Goal: Communication & Community: Share content

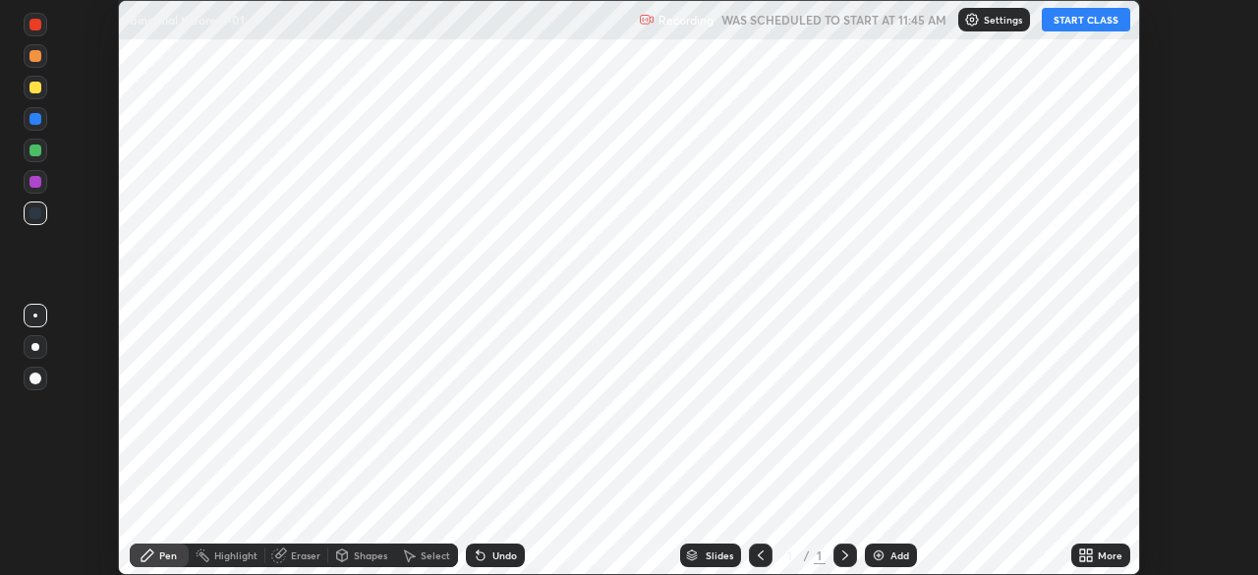
scroll to position [575, 1257]
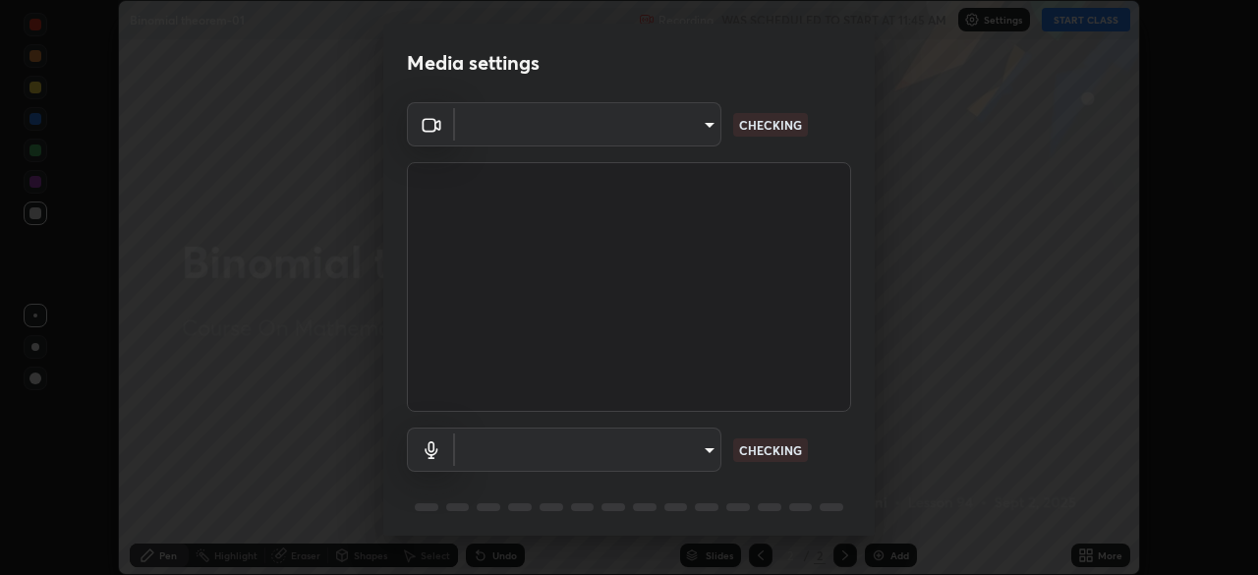
type input "6dd7f26dd43dc758996b1cf006e2949f7a02bee9d132d5f3f41e5eef0e7c266f"
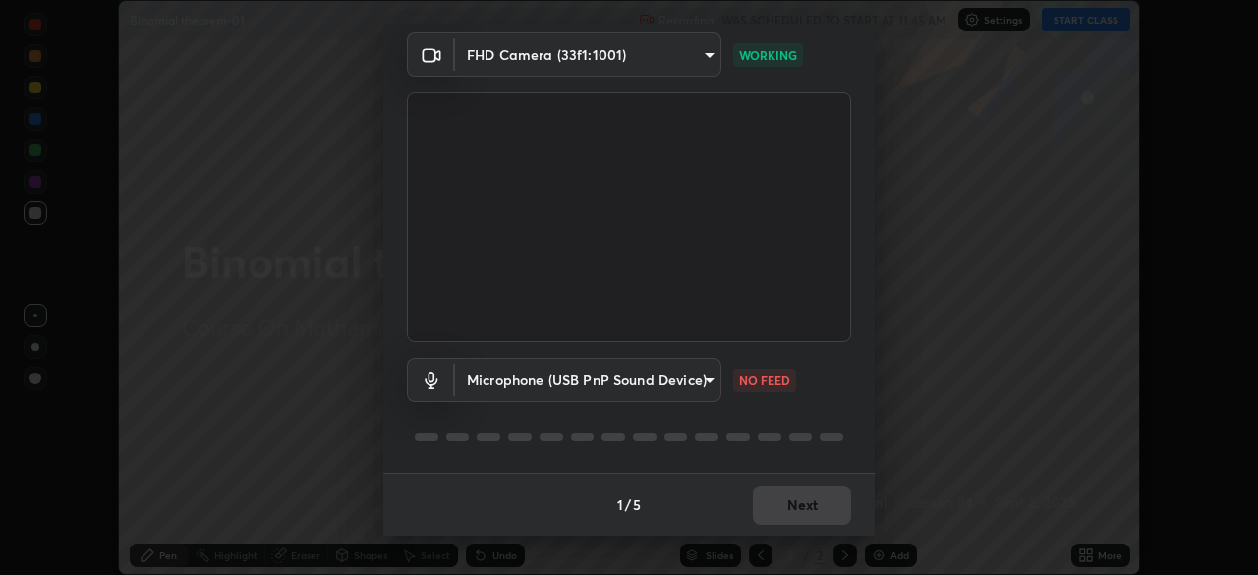
click at [710, 388] on body "Erase all Binomial theorem-01 Recording WAS SCHEDULED TO START AT 11:45 AM Sett…" at bounding box center [629, 287] width 1258 height 575
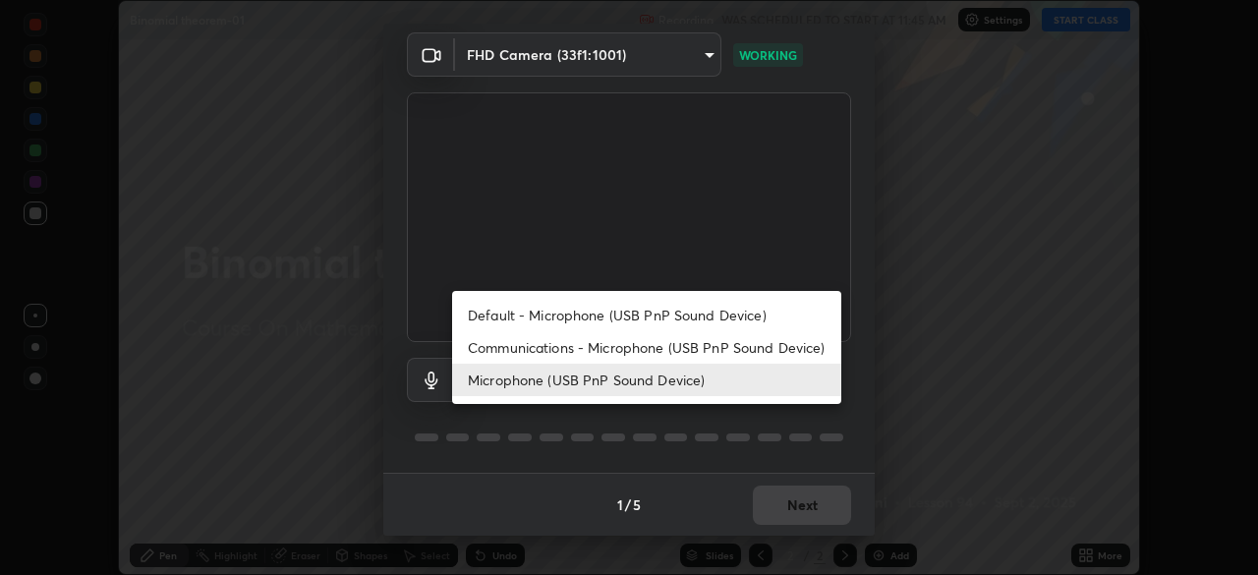
click at [718, 348] on li "Communications - Microphone (USB PnP Sound Device)" at bounding box center [646, 347] width 389 height 32
type input "communications"
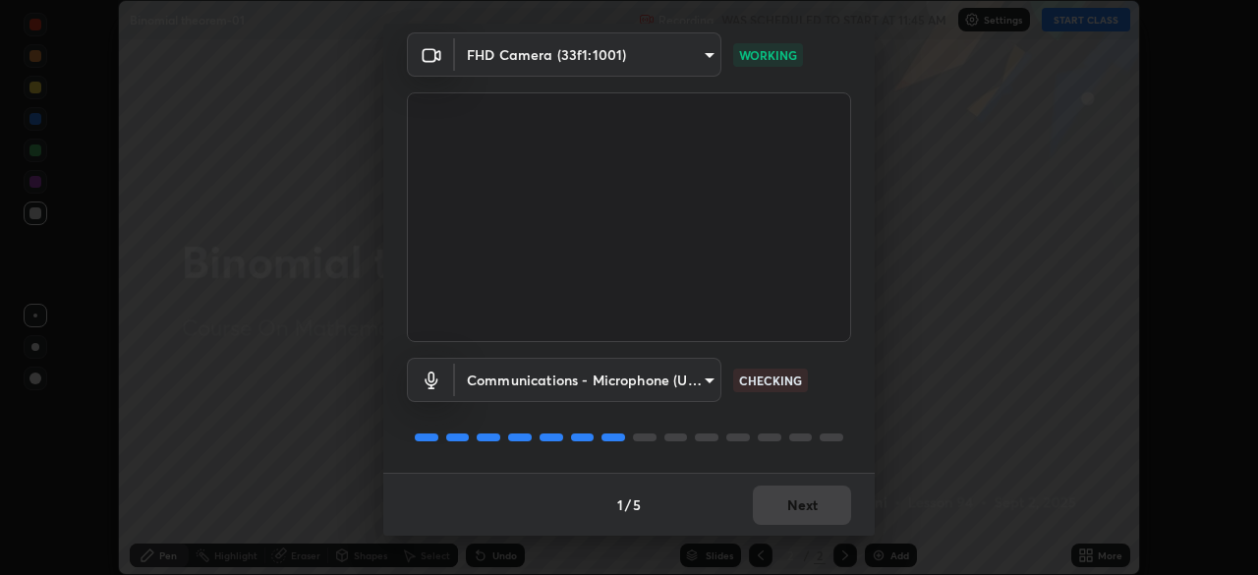
click at [803, 503] on div "1 / 5 Next" at bounding box center [629, 504] width 492 height 63
click at [810, 504] on button "Next" at bounding box center [802, 505] width 98 height 39
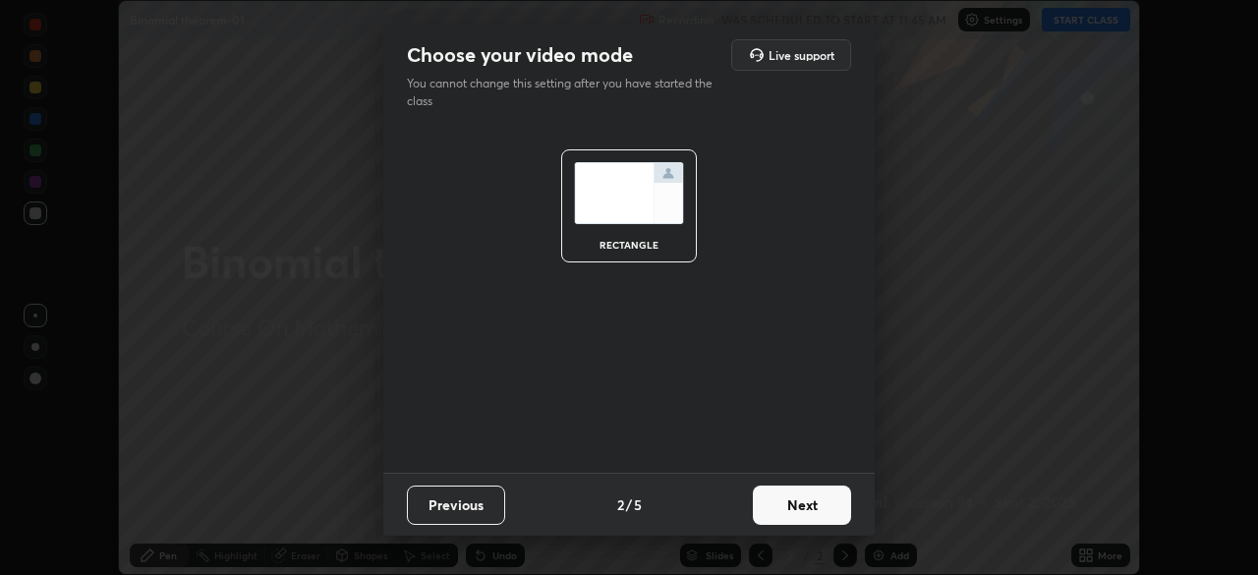
click at [813, 510] on button "Next" at bounding box center [802, 505] width 98 height 39
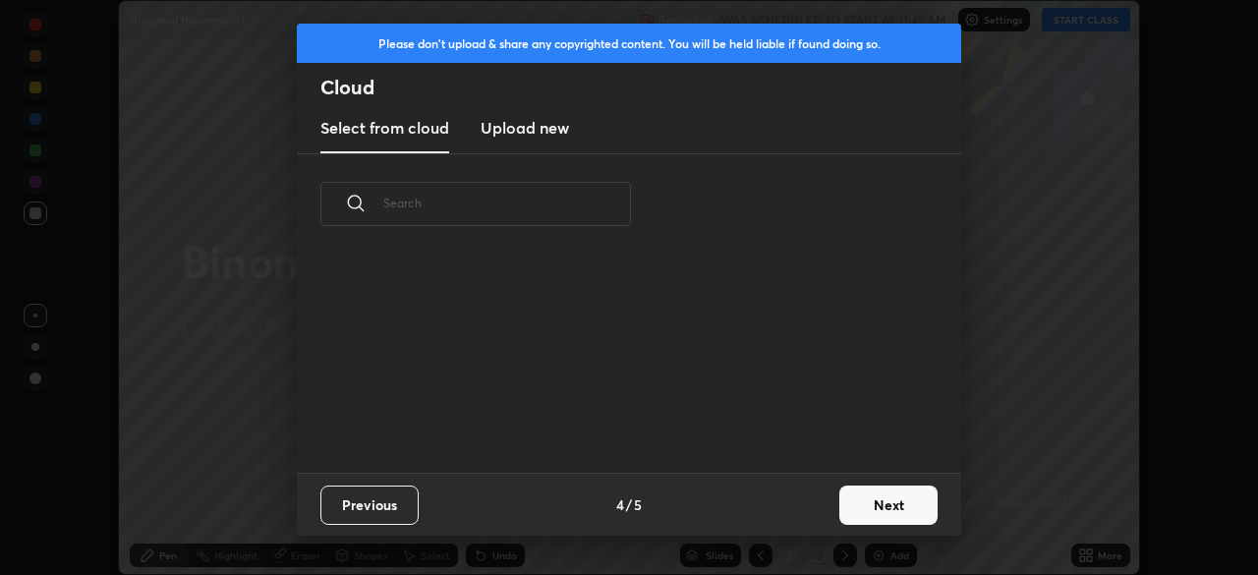
click at [885, 507] on button "Next" at bounding box center [888, 505] width 98 height 39
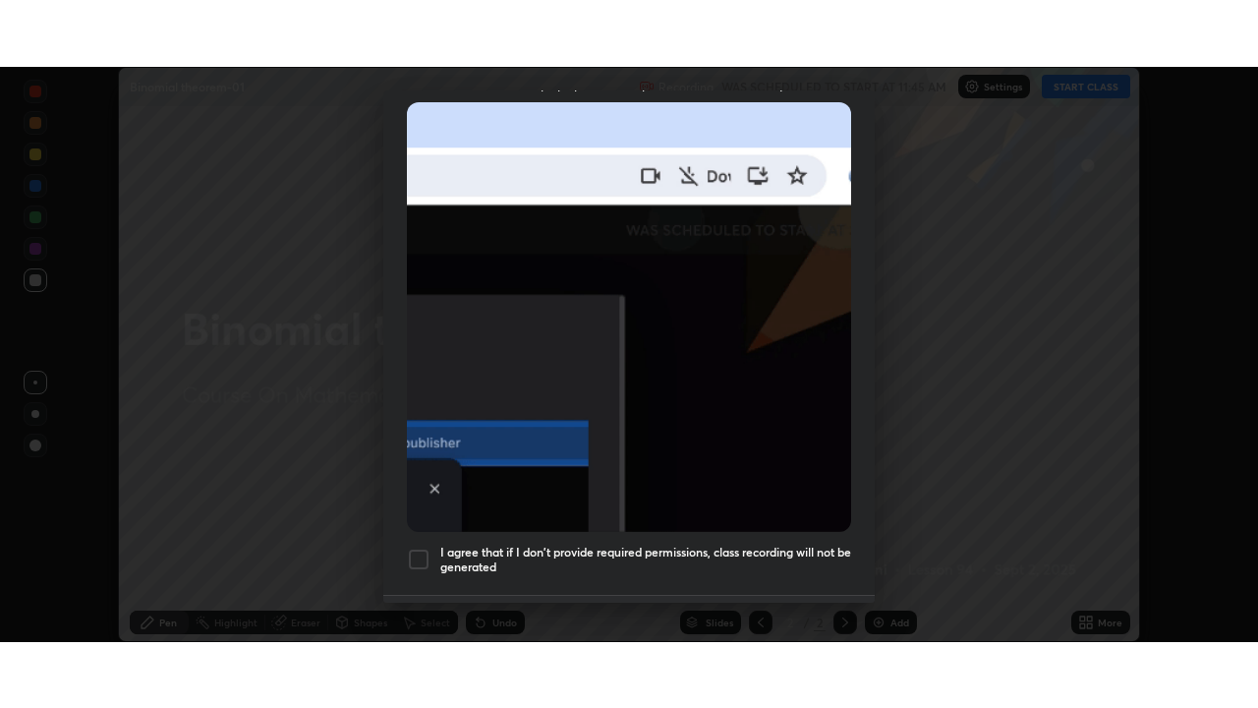
scroll to position [471, 0]
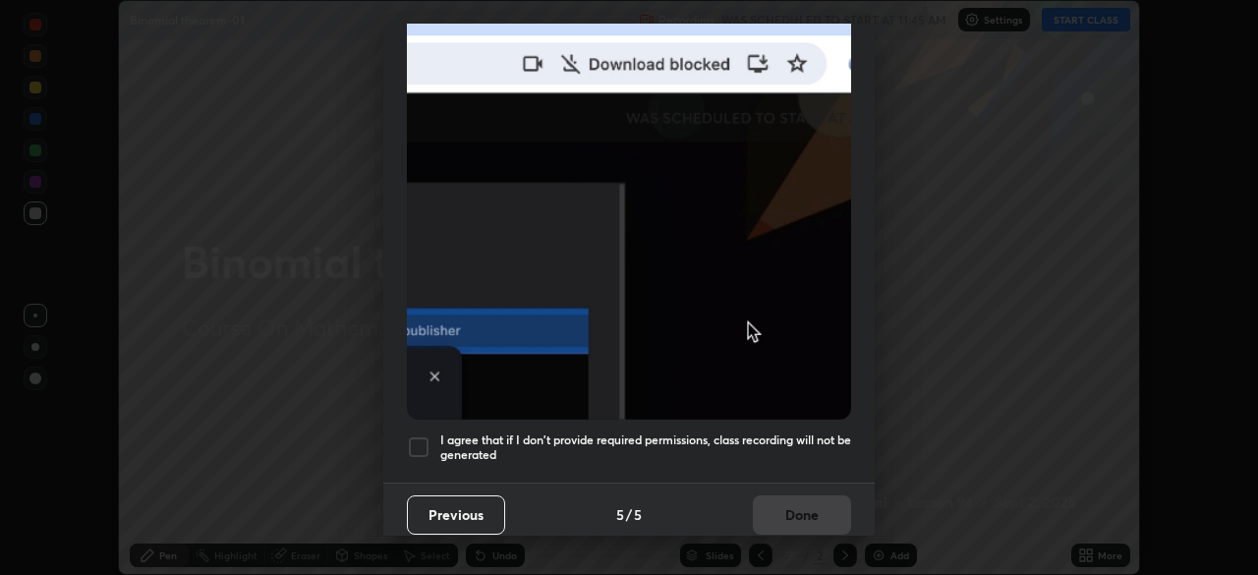
click at [797, 433] on h5 "I agree that if I don't provide required permissions, class recording will not …" at bounding box center [645, 448] width 411 height 30
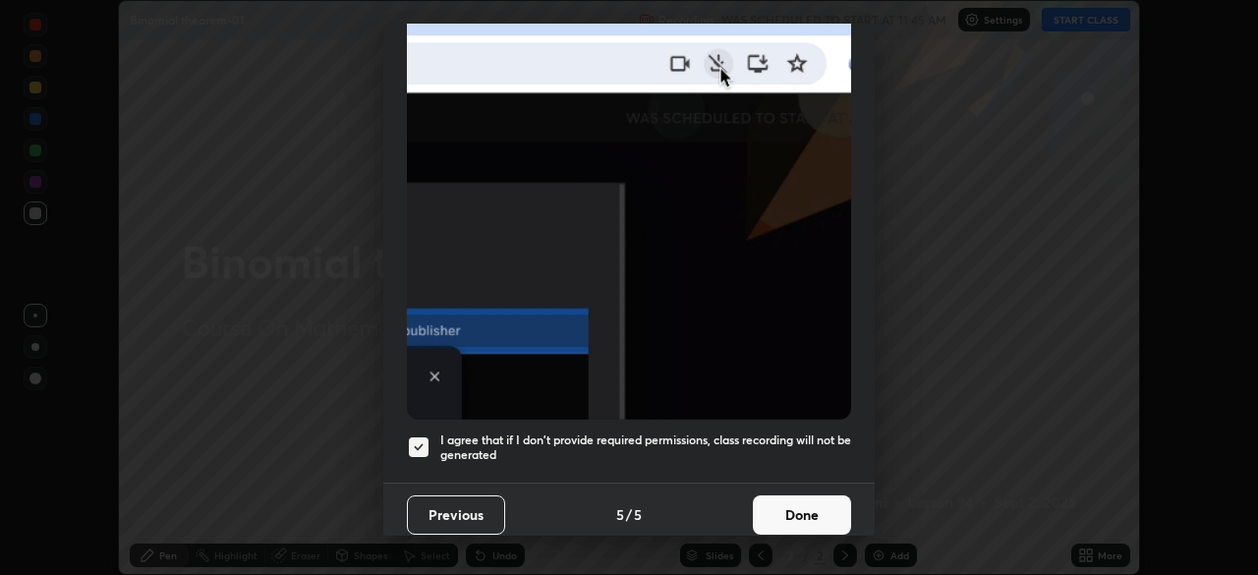
click at [812, 506] on button "Done" at bounding box center [802, 514] width 98 height 39
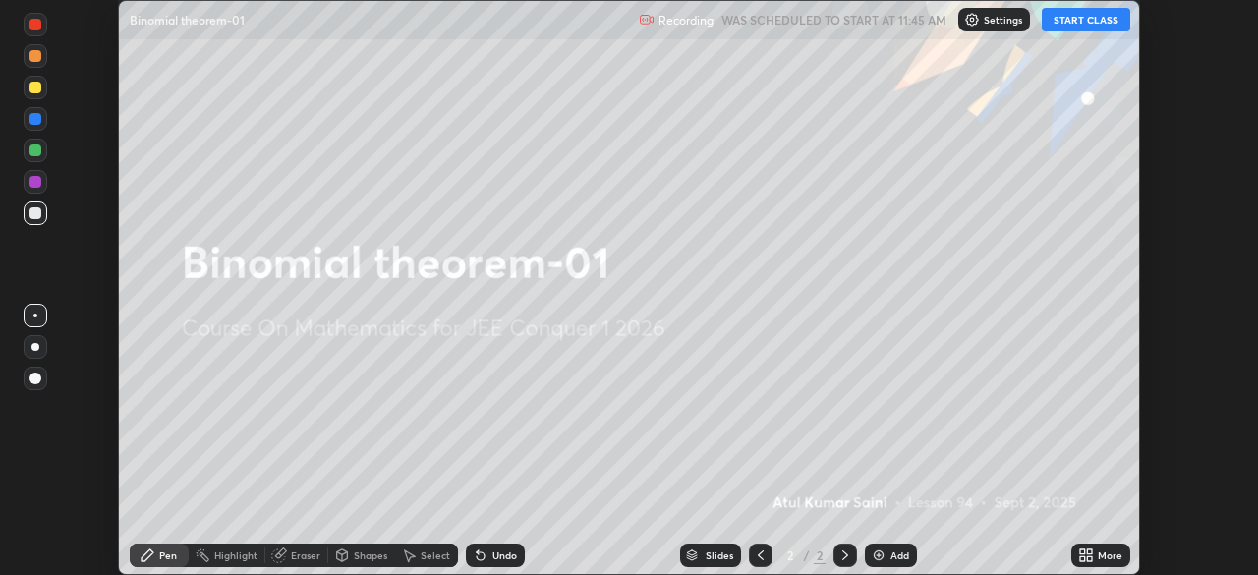
click at [1086, 560] on icon at bounding box center [1086, 556] width 16 height 16
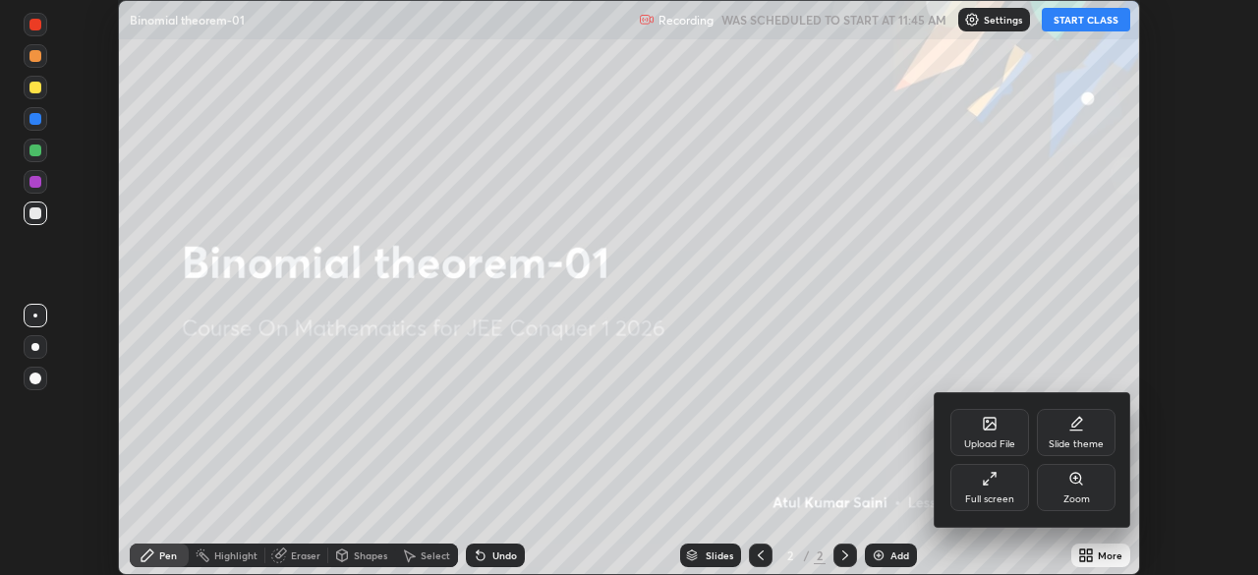
click at [996, 479] on icon at bounding box center [990, 479] width 16 height 16
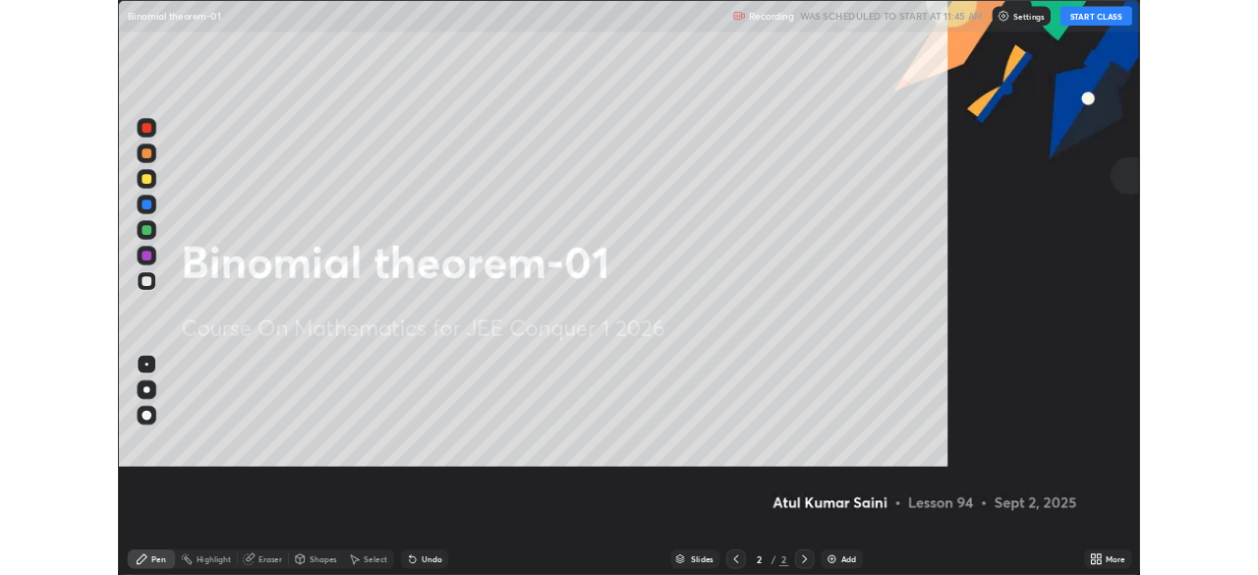
scroll to position [708, 1258]
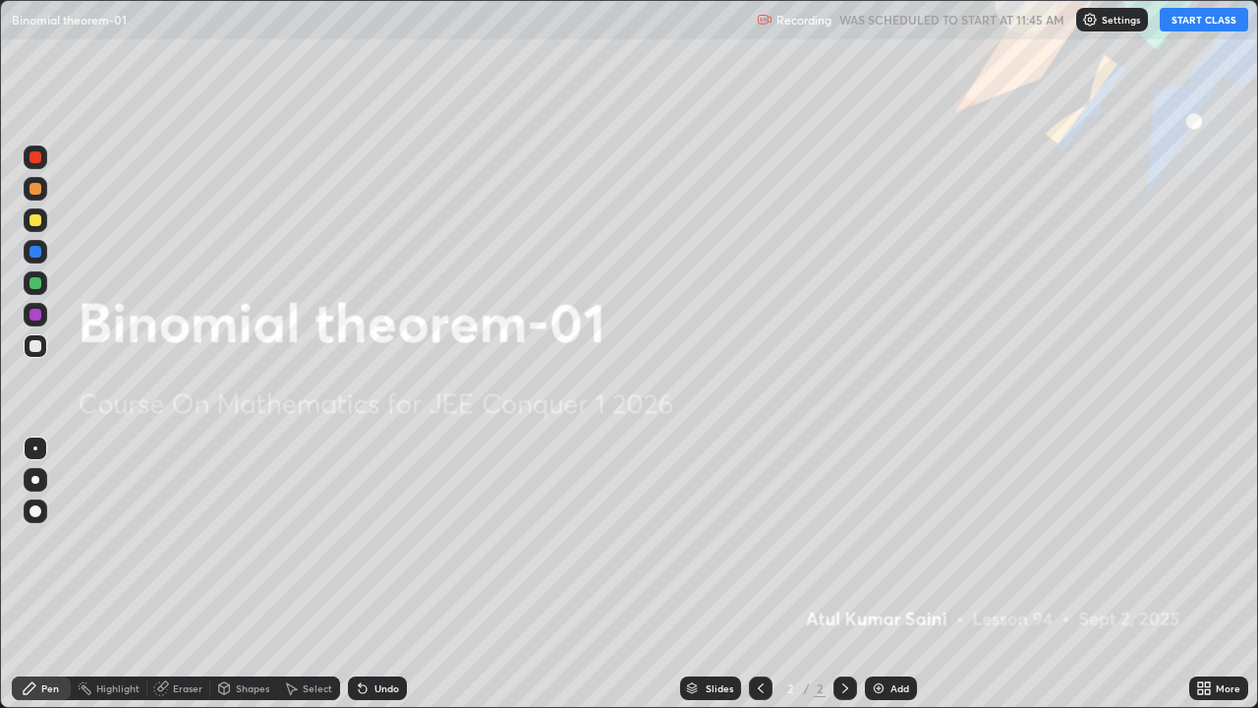
click at [1211, 18] on button "START CLASS" at bounding box center [1204, 20] width 88 height 24
click at [887, 574] on div "Add" at bounding box center [891, 688] width 52 height 24
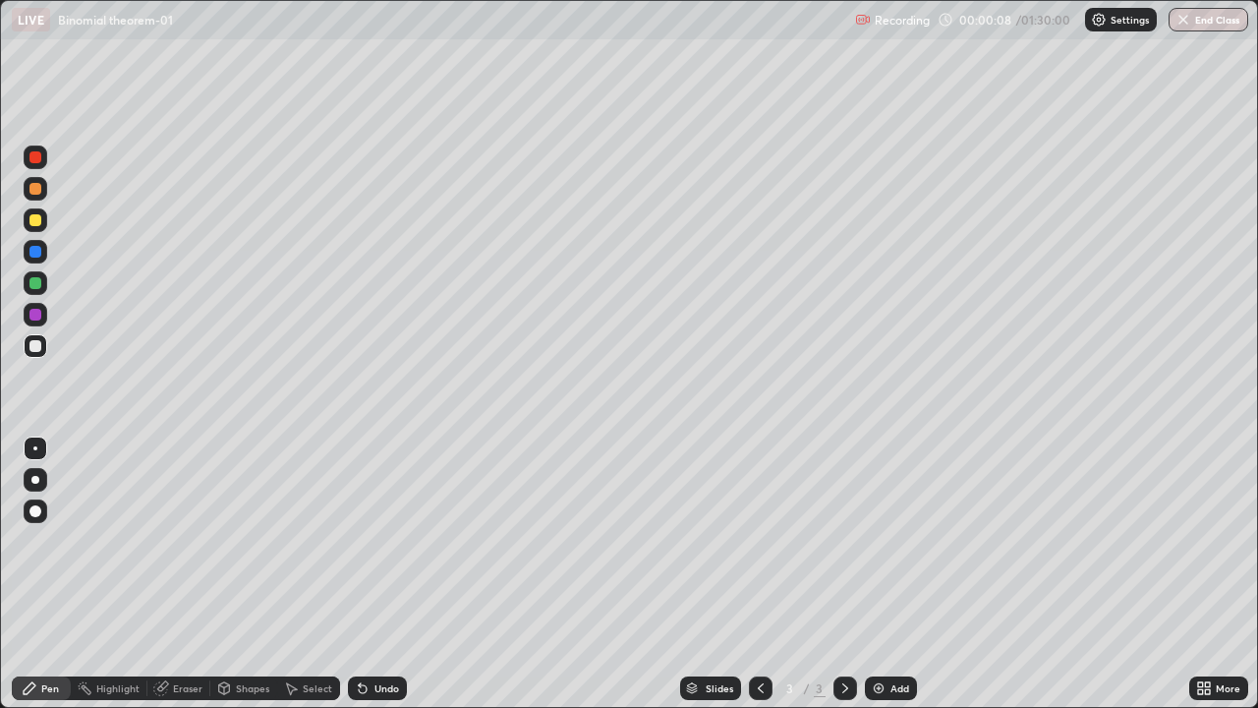
click at [35, 284] on div at bounding box center [35, 283] width 12 height 12
click at [42, 349] on div at bounding box center [36, 346] width 24 height 24
click at [891, 574] on div "Add" at bounding box center [900, 688] width 19 height 10
click at [36, 252] on div at bounding box center [35, 252] width 12 height 12
click at [758, 574] on div at bounding box center [761, 688] width 24 height 24
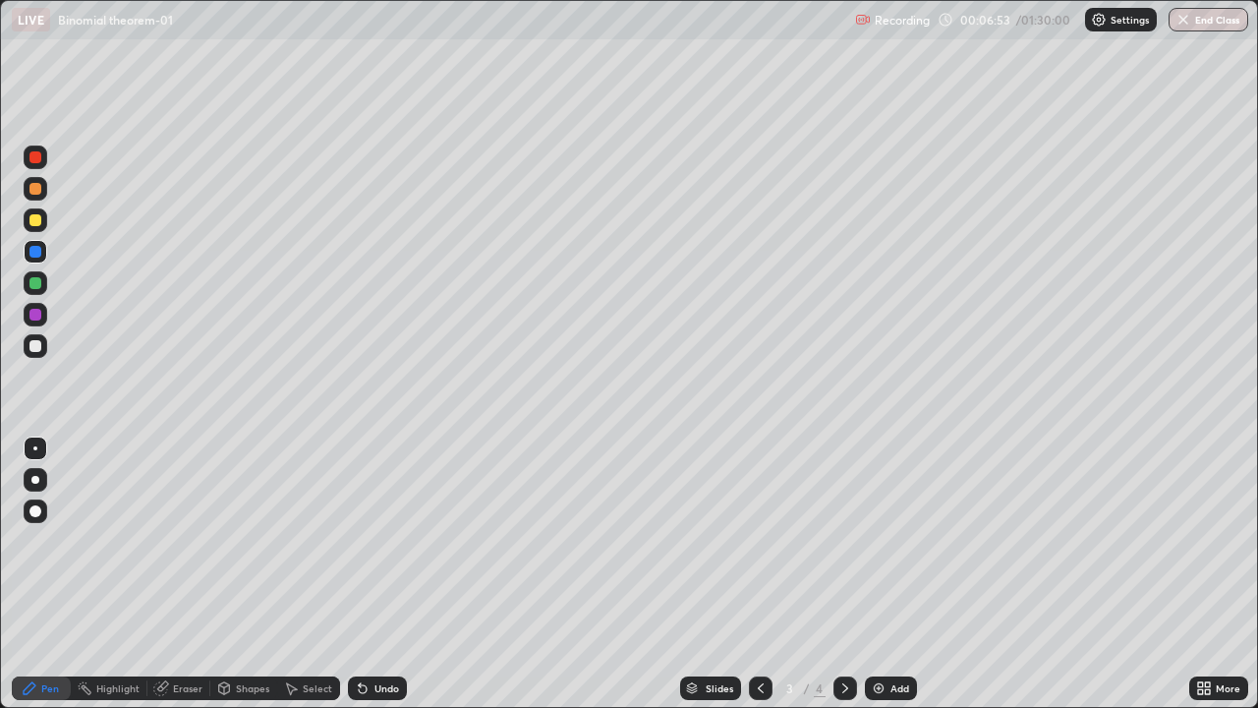
click at [843, 574] on icon at bounding box center [846, 688] width 16 height 16
click at [892, 574] on div "Add" at bounding box center [900, 688] width 19 height 10
click at [383, 574] on div "Undo" at bounding box center [377, 688] width 59 height 24
click at [888, 574] on div "Add" at bounding box center [891, 688] width 52 height 24
click at [755, 574] on icon at bounding box center [761, 688] width 16 height 16
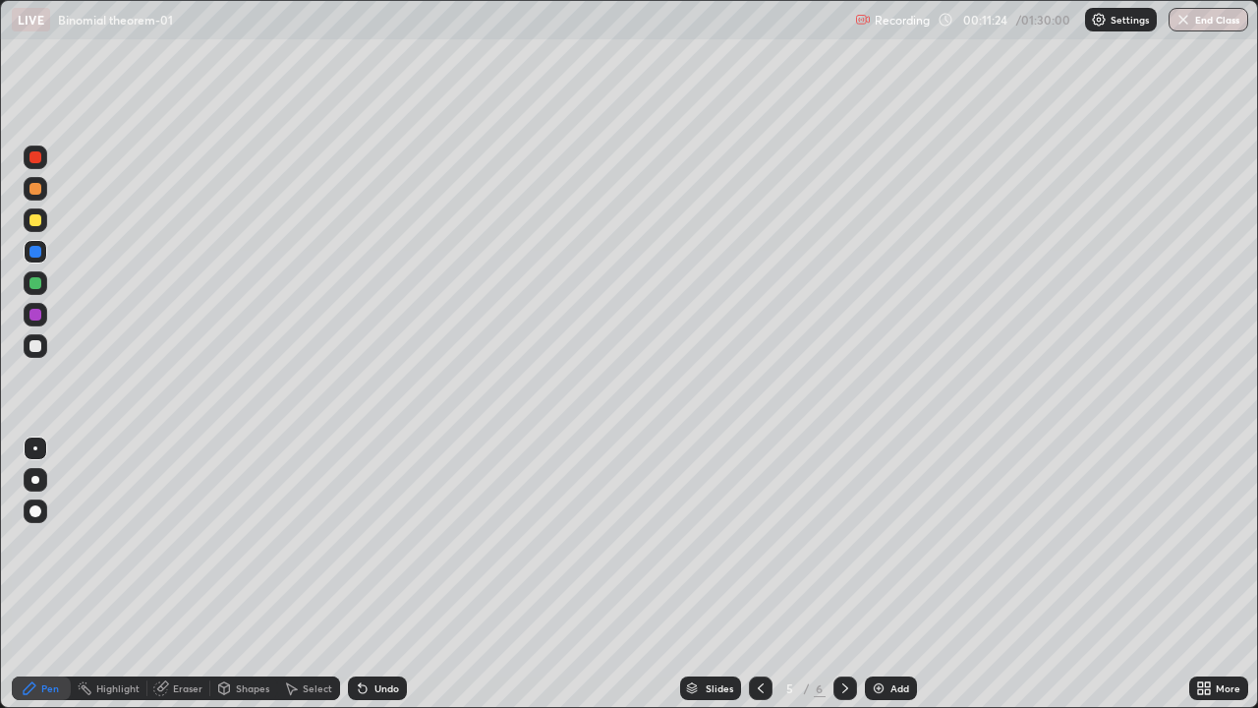
click at [759, 574] on icon at bounding box center [761, 688] width 16 height 16
click at [842, 574] on icon at bounding box center [846, 688] width 16 height 16
click at [843, 574] on icon at bounding box center [846, 688] width 16 height 16
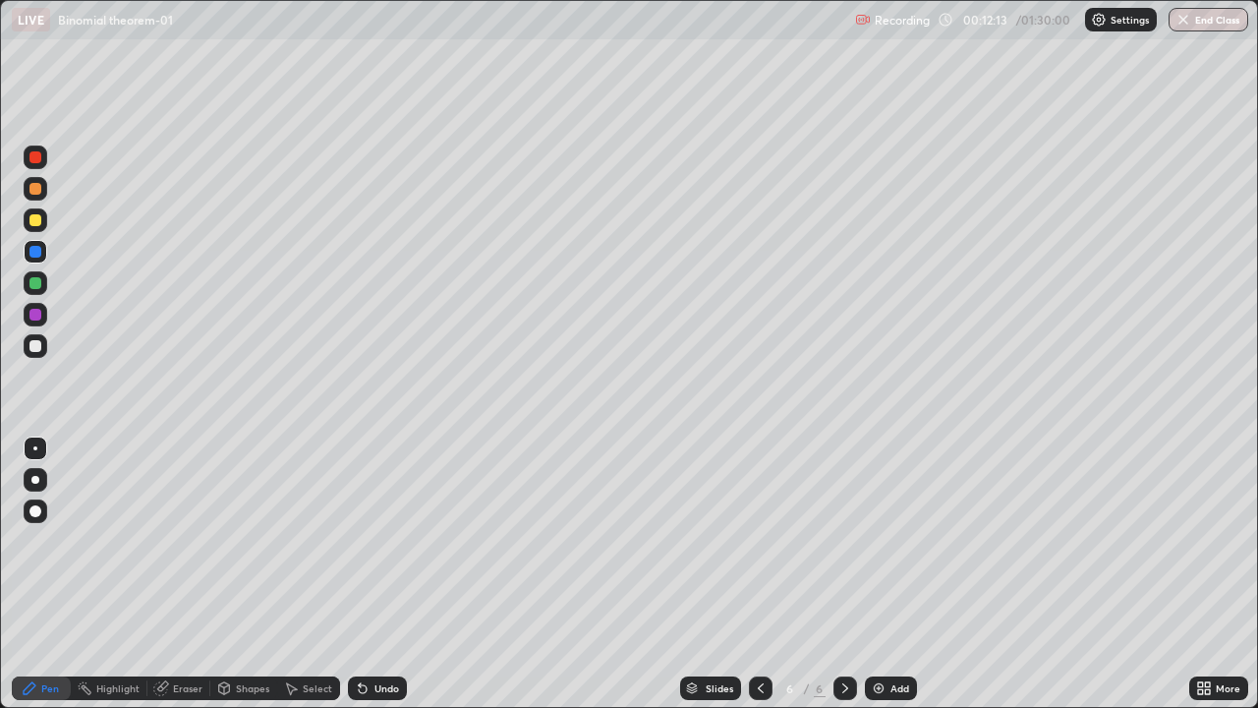
click at [759, 574] on icon at bounding box center [761, 688] width 16 height 16
click at [759, 574] on div at bounding box center [761, 687] width 24 height 39
click at [844, 574] on icon at bounding box center [846, 688] width 16 height 16
click at [840, 574] on icon at bounding box center [846, 688] width 16 height 16
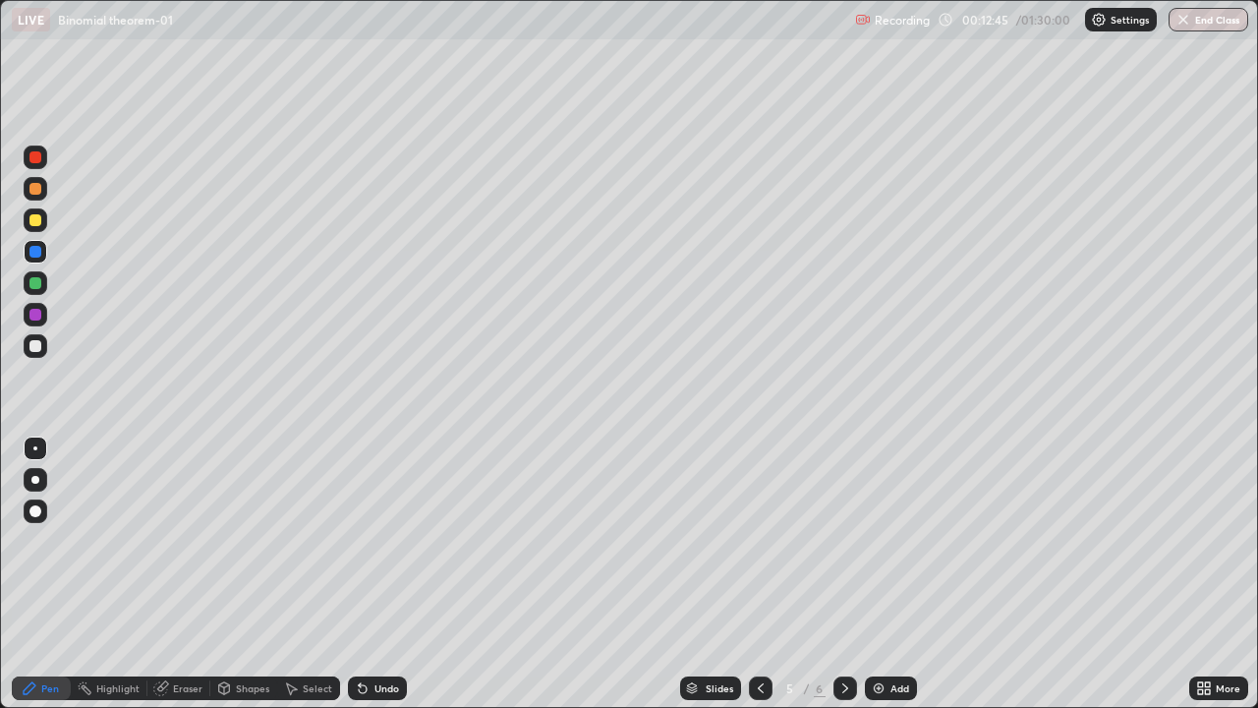
click at [842, 574] on icon at bounding box center [846, 688] width 16 height 16
click at [381, 574] on div "Undo" at bounding box center [387, 688] width 25 height 10
click at [380, 574] on div "Undo" at bounding box center [387, 688] width 25 height 10
click at [380, 574] on div "Undo" at bounding box center [377, 688] width 59 height 24
click at [314, 574] on div "Select" at bounding box center [317, 688] width 29 height 10
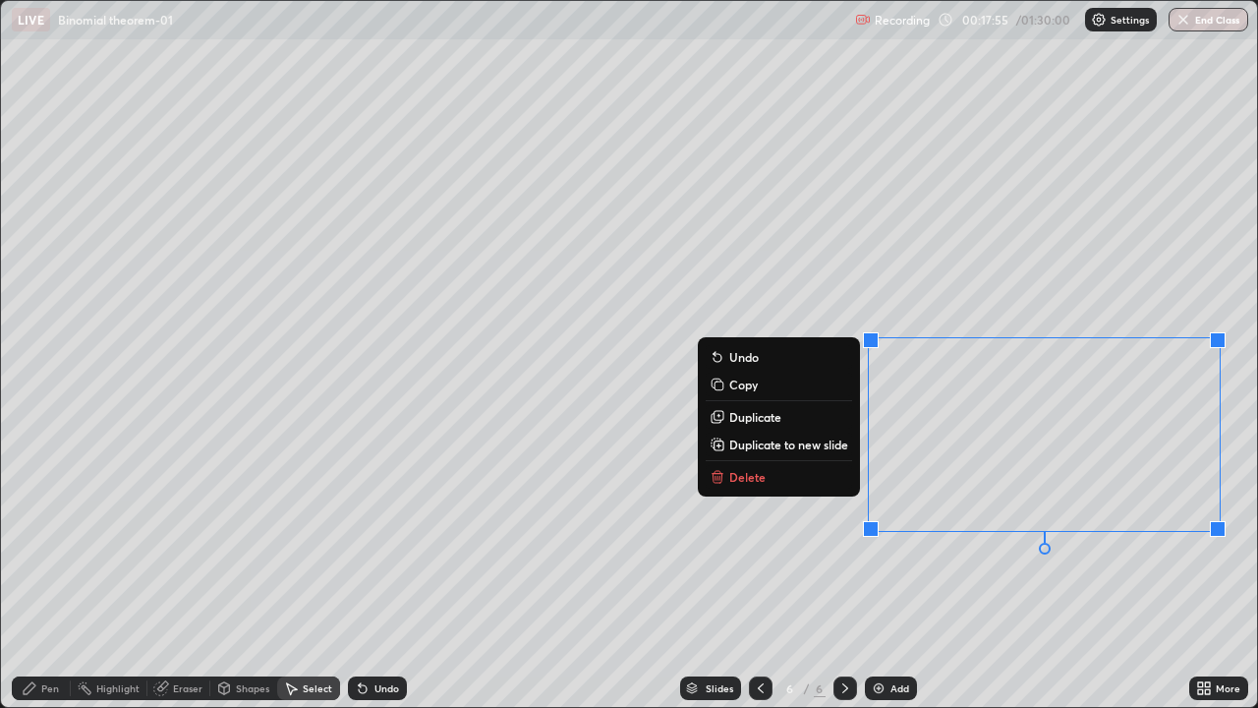
click at [740, 388] on p "Copy" at bounding box center [743, 384] width 29 height 16
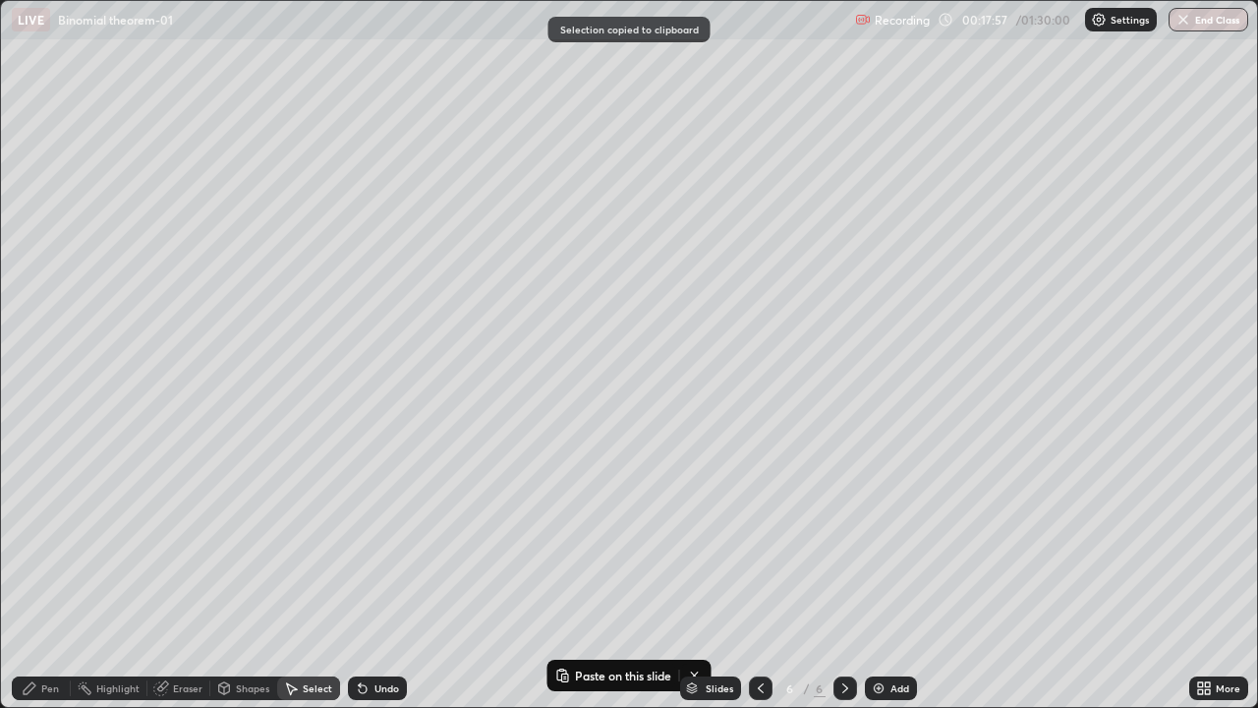
click at [900, 574] on div "Add" at bounding box center [900, 688] width 19 height 10
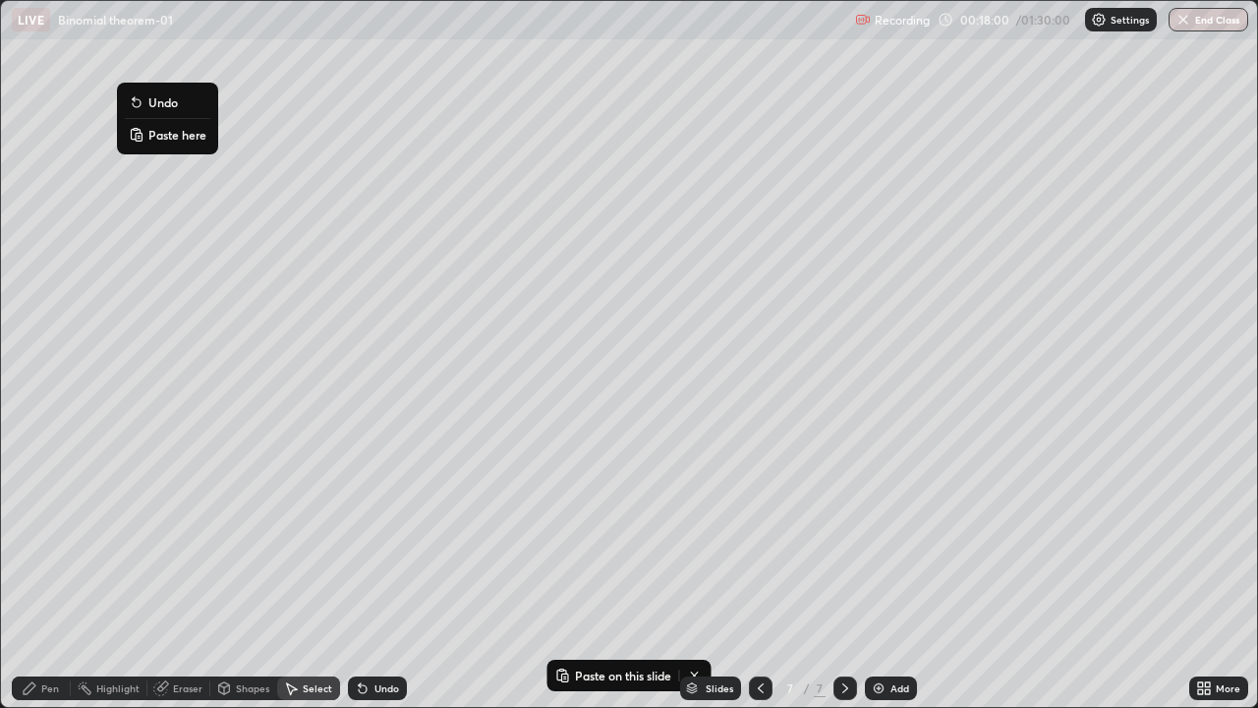
click at [168, 133] on p "Paste here" at bounding box center [177, 135] width 58 height 16
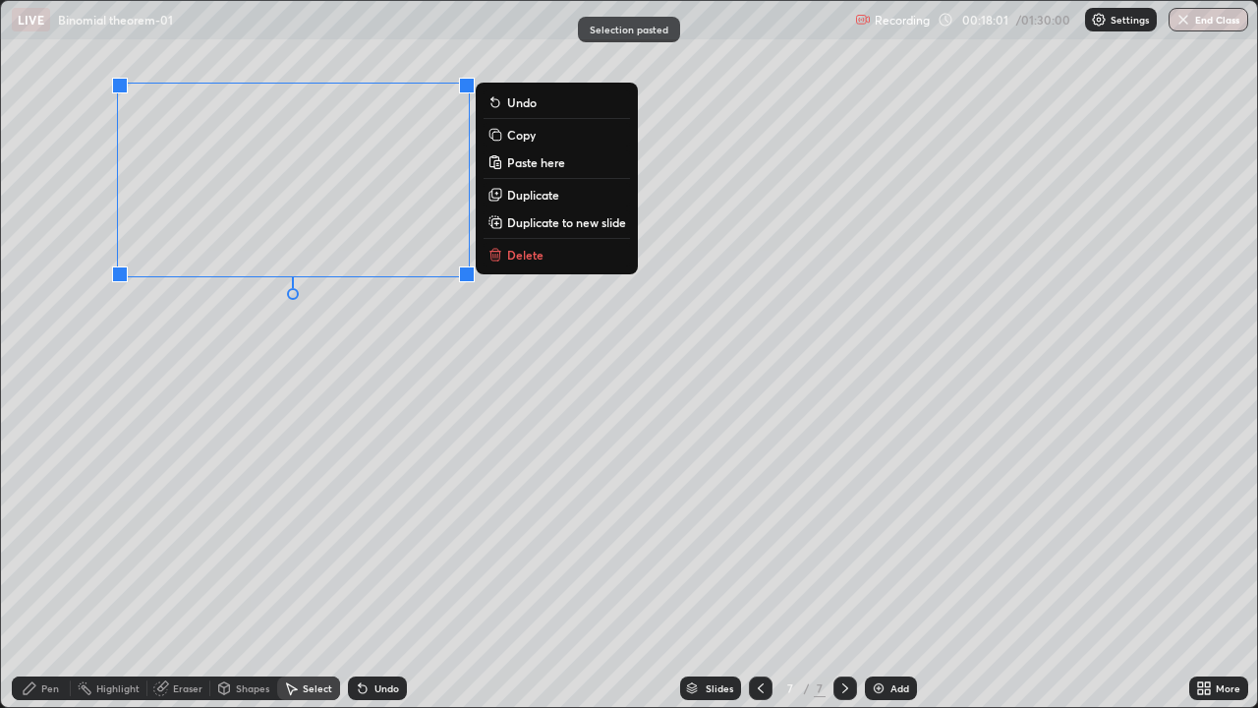
click at [202, 374] on div "0 ° Undo Copy Paste here Duplicate Duplicate to new slide Delete" at bounding box center [629, 354] width 1256 height 706
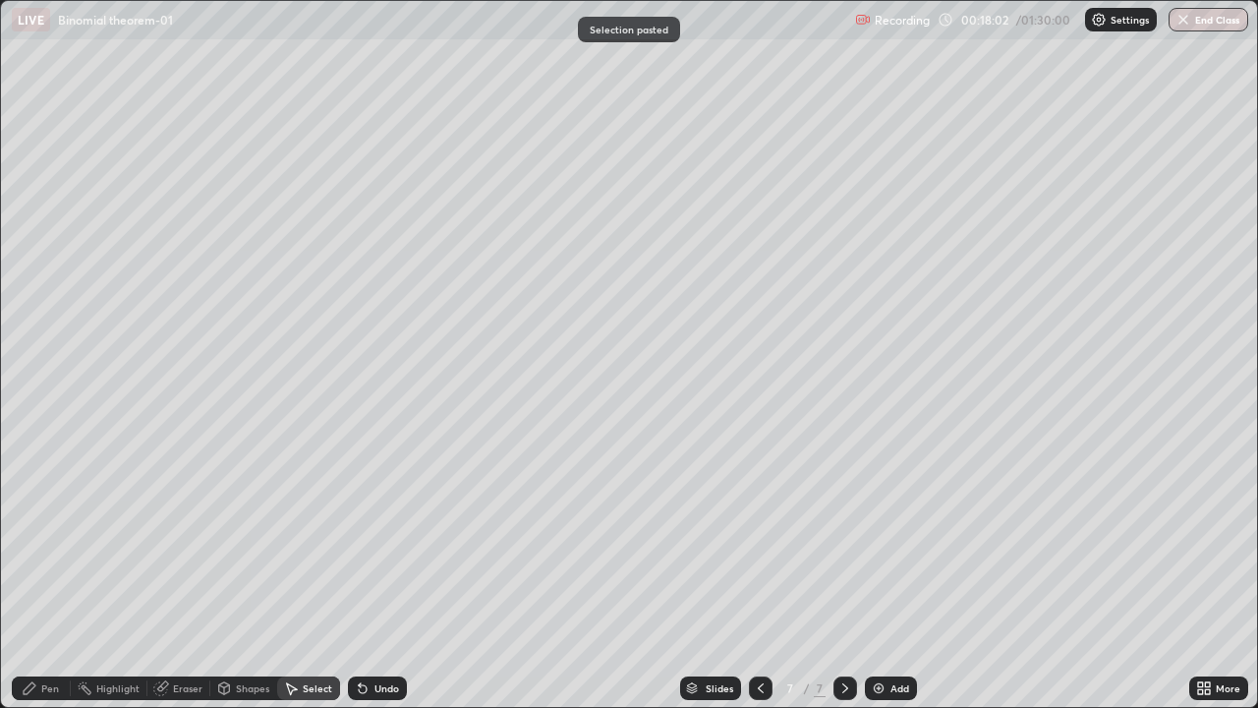
click at [61, 574] on div "Pen" at bounding box center [41, 688] width 59 height 24
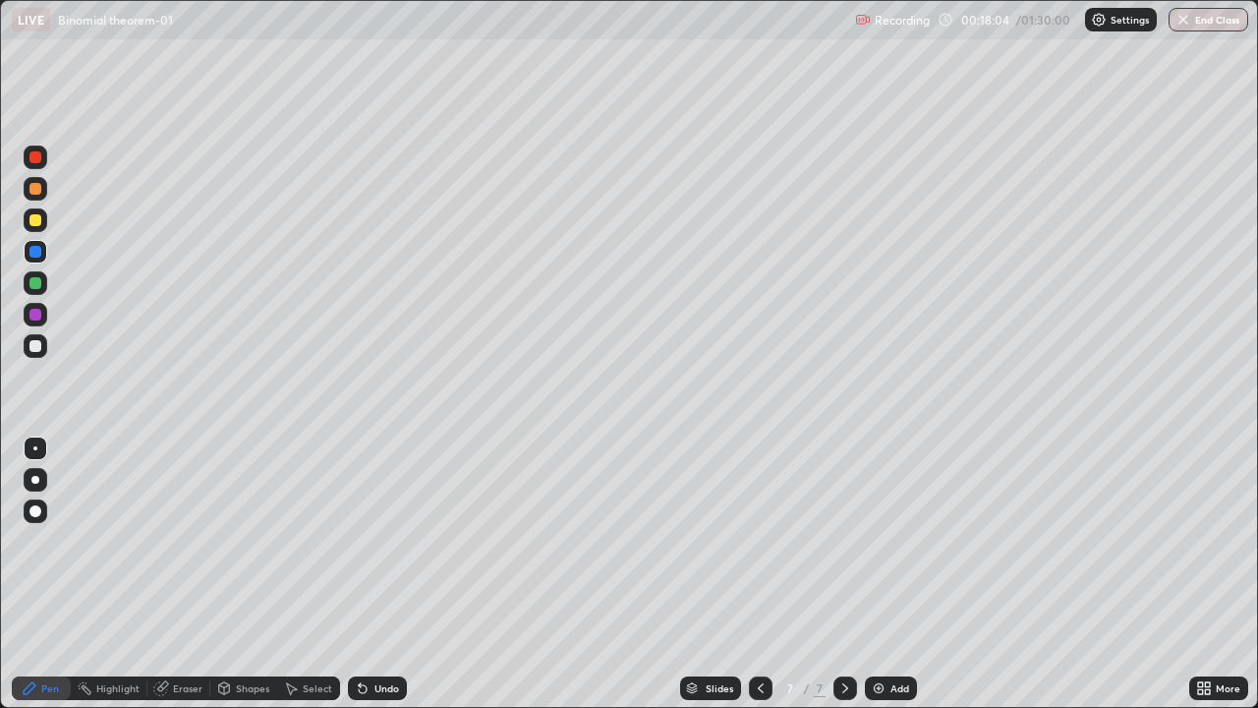
click at [183, 574] on div "Eraser" at bounding box center [187, 688] width 29 height 10
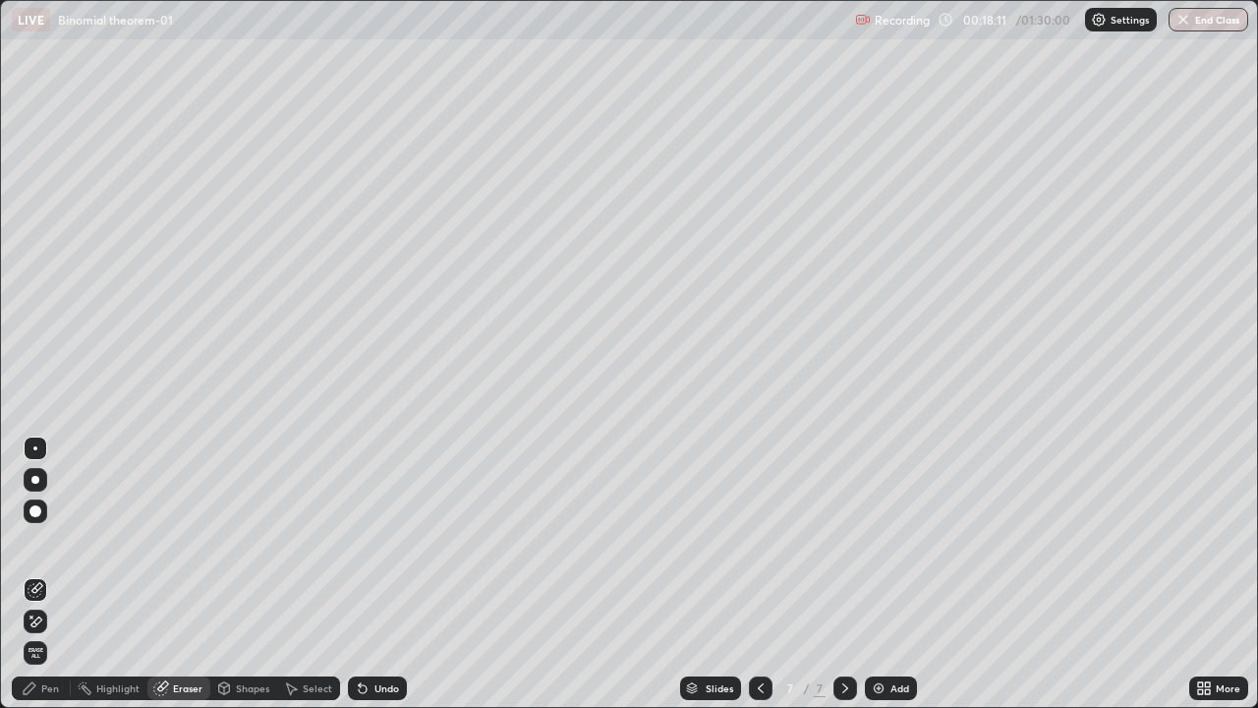
click at [37, 574] on icon at bounding box center [36, 621] width 16 height 17
click at [46, 574] on div "Pen" at bounding box center [41, 688] width 59 height 24
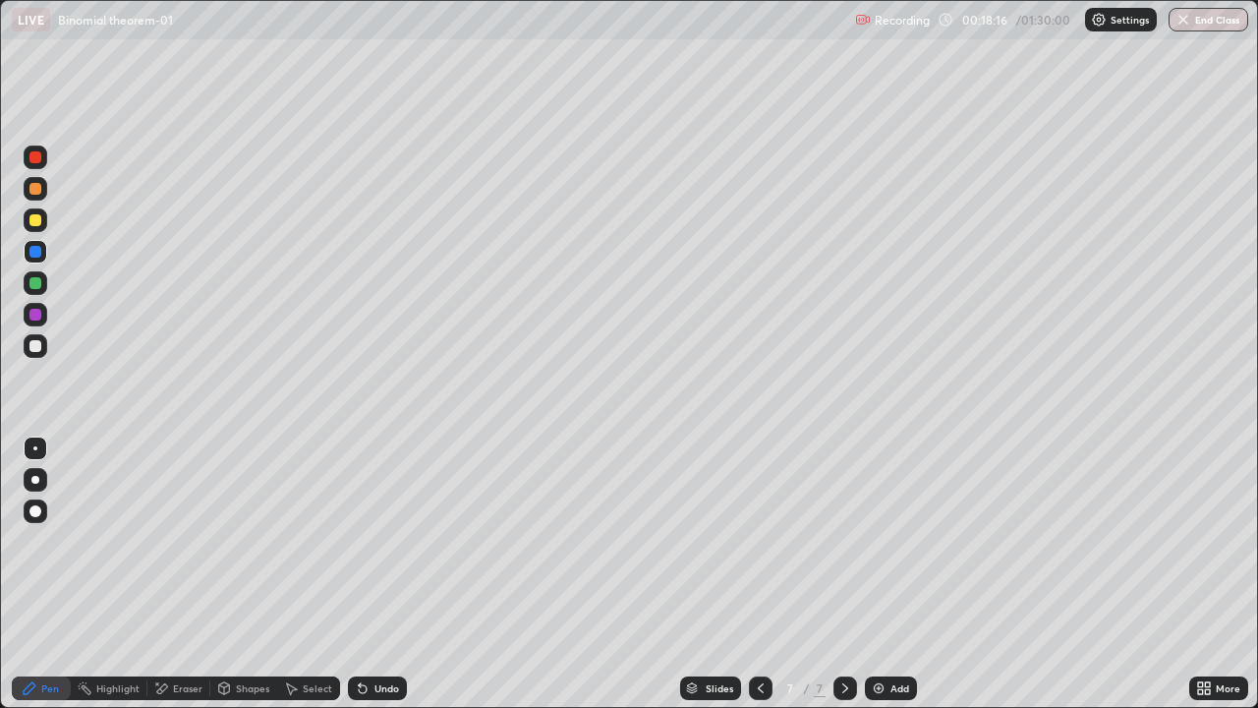
click at [36, 348] on div at bounding box center [35, 346] width 12 height 12
click at [768, 574] on div at bounding box center [761, 688] width 24 height 24
click at [758, 574] on icon at bounding box center [761, 688] width 16 height 16
click at [760, 574] on icon at bounding box center [761, 688] width 16 height 16
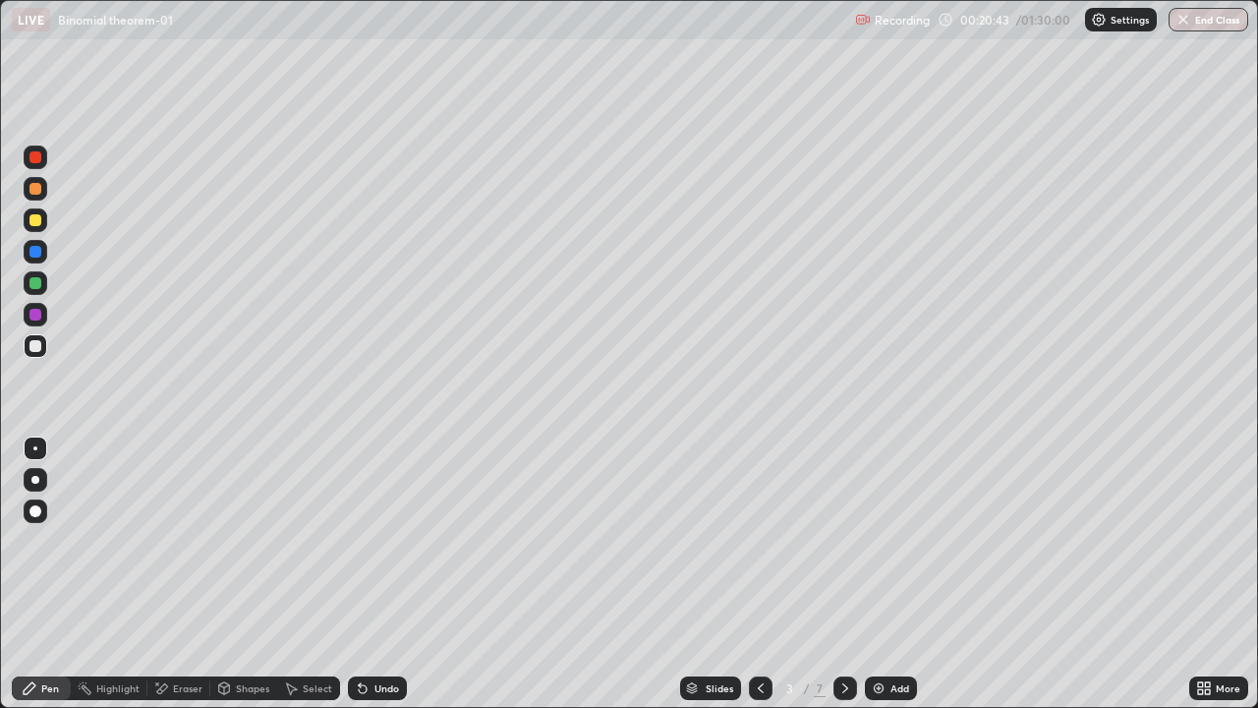
click at [843, 574] on icon at bounding box center [846, 688] width 16 height 16
click at [843, 574] on icon at bounding box center [845, 688] width 6 height 10
click at [845, 574] on icon at bounding box center [846, 688] width 16 height 16
click at [757, 574] on icon at bounding box center [761, 688] width 16 height 16
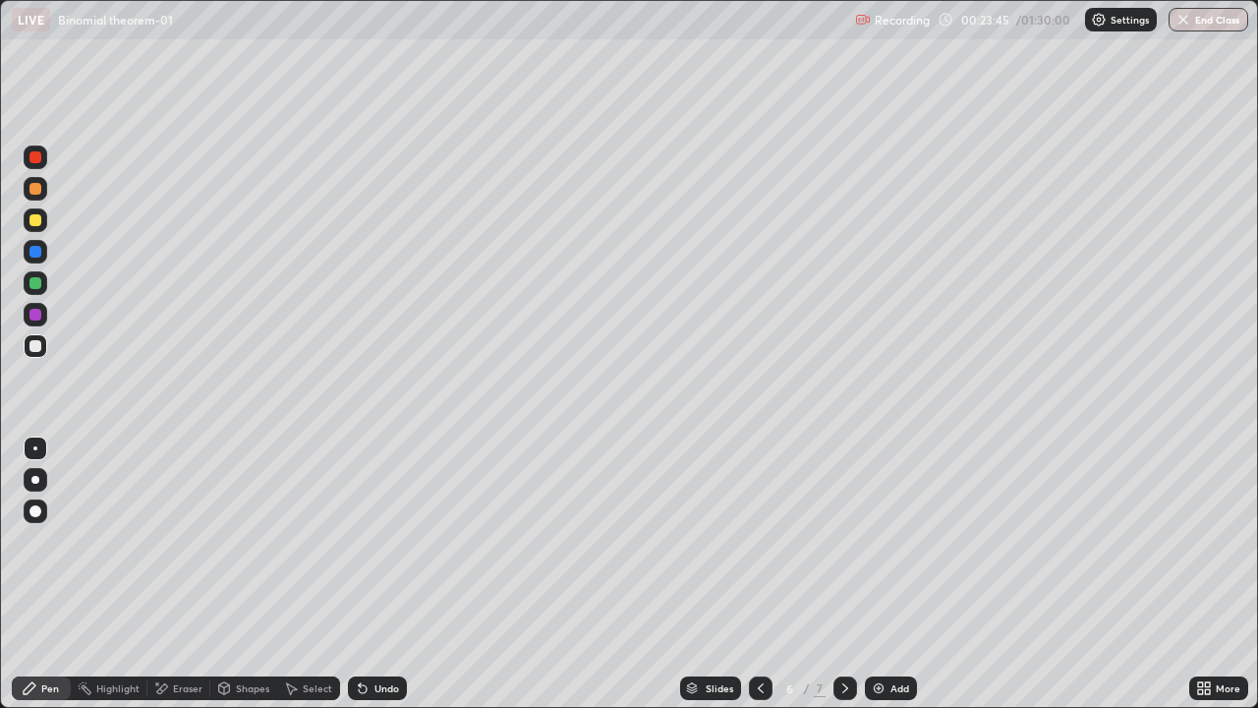
click at [310, 574] on div "Select" at bounding box center [317, 688] width 29 height 10
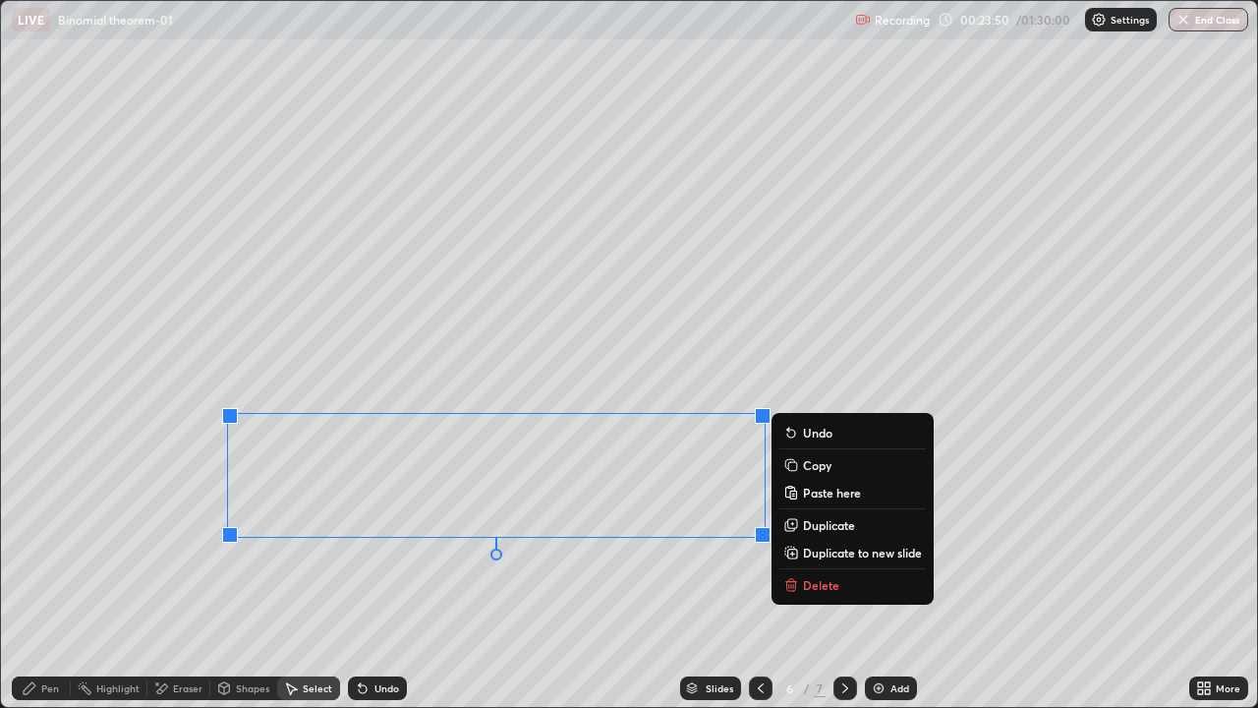
click at [815, 466] on p "Copy" at bounding box center [817, 465] width 29 height 16
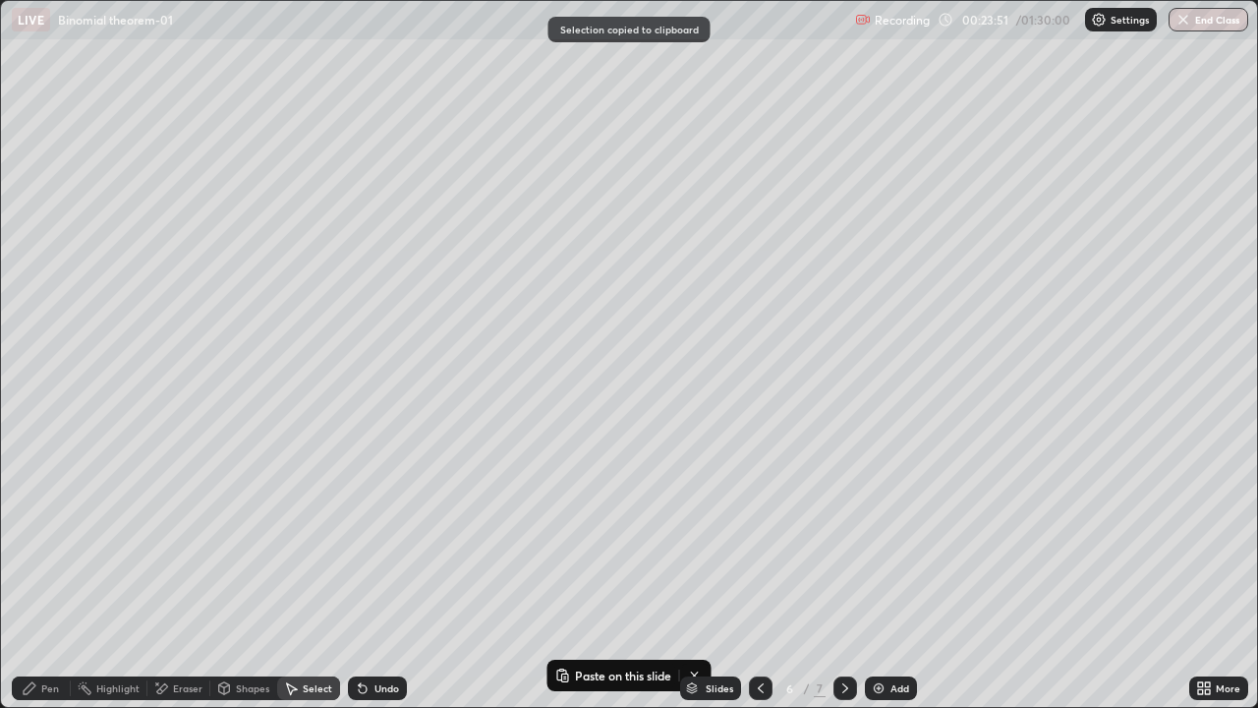
click at [844, 574] on icon at bounding box center [846, 688] width 16 height 16
click at [882, 574] on img at bounding box center [879, 688] width 16 height 16
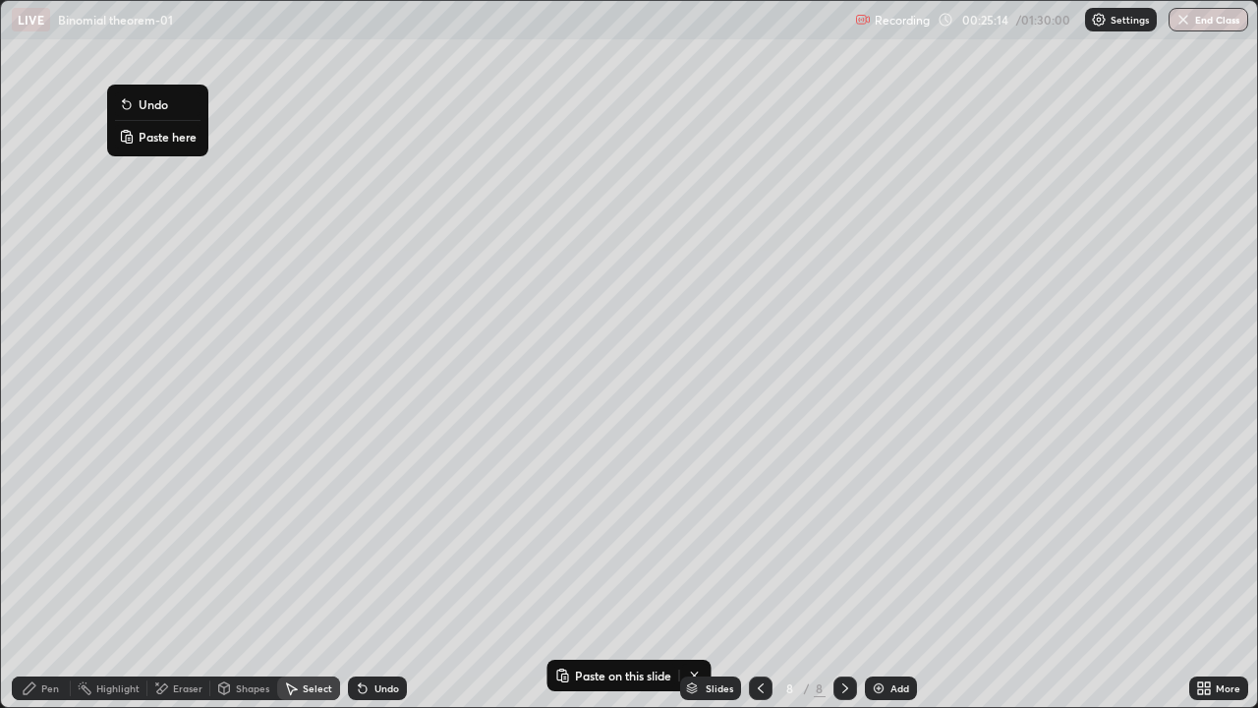
click at [156, 137] on p "Paste here" at bounding box center [168, 137] width 58 height 16
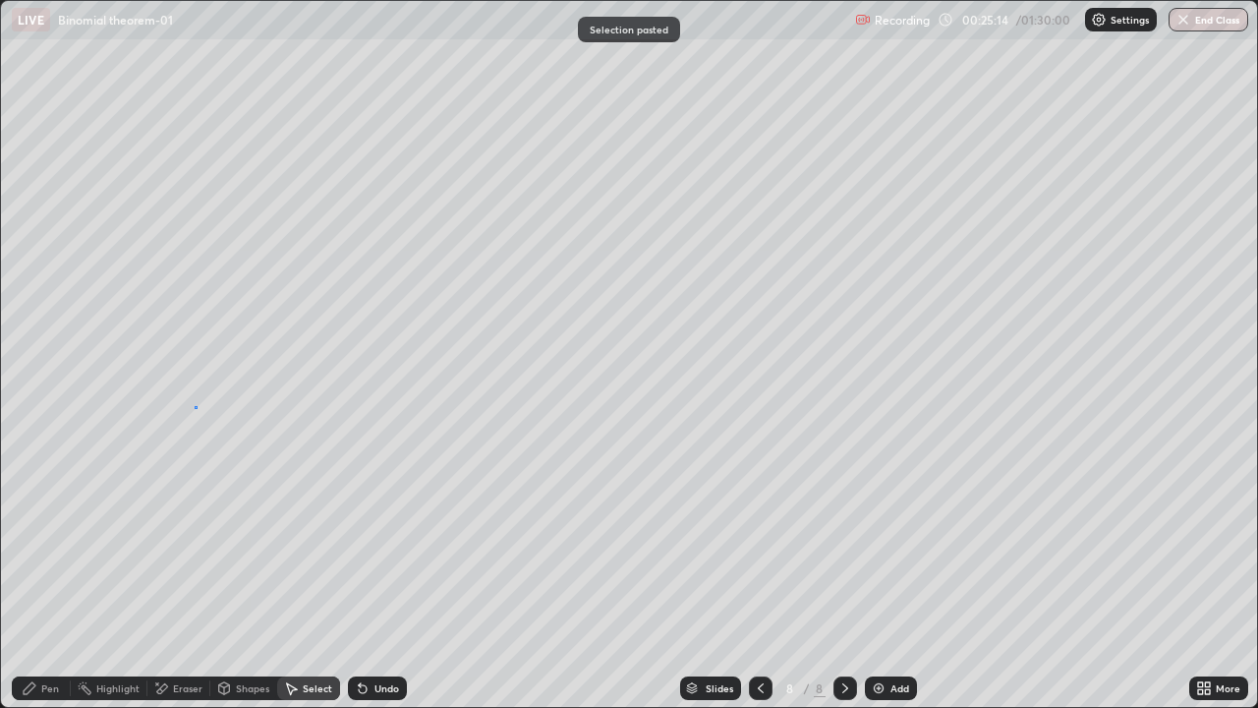
click at [196, 406] on div "0 ° Undo Copy Paste here Duplicate Duplicate to new slide Delete" at bounding box center [629, 354] width 1256 height 706
click at [50, 574] on div "Pen" at bounding box center [50, 688] width 18 height 10
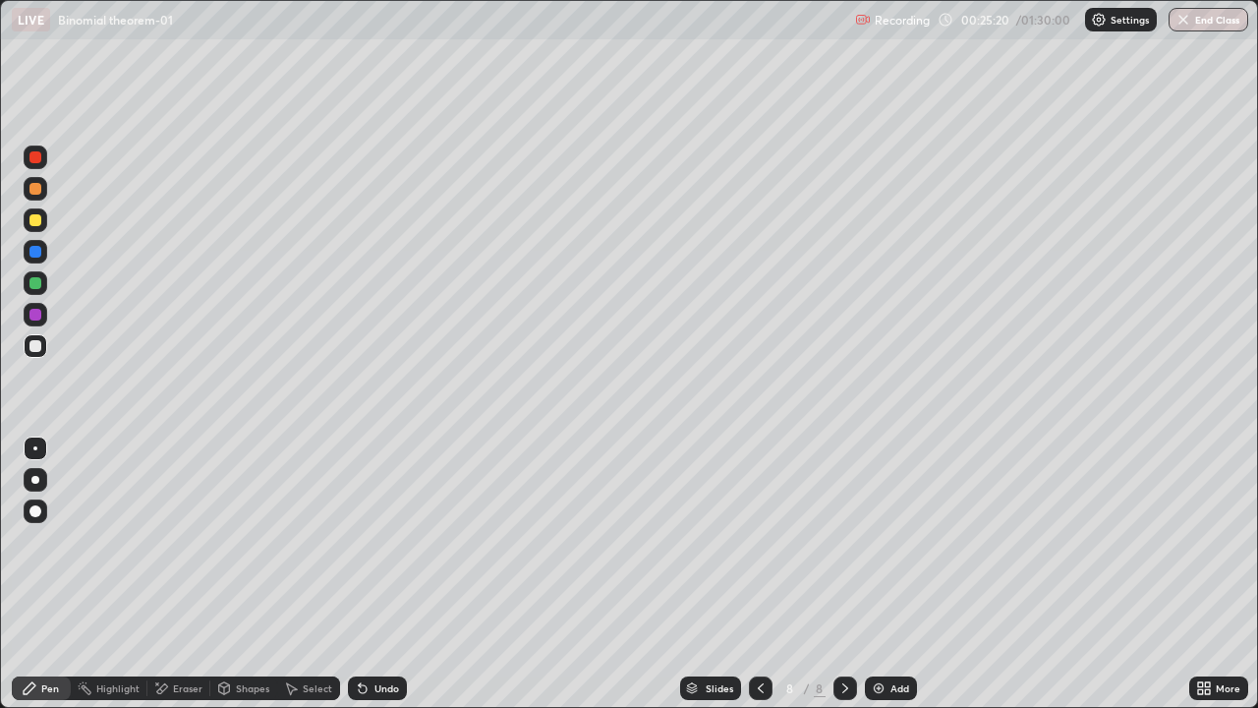
click at [193, 574] on div "Eraser" at bounding box center [187, 688] width 29 height 10
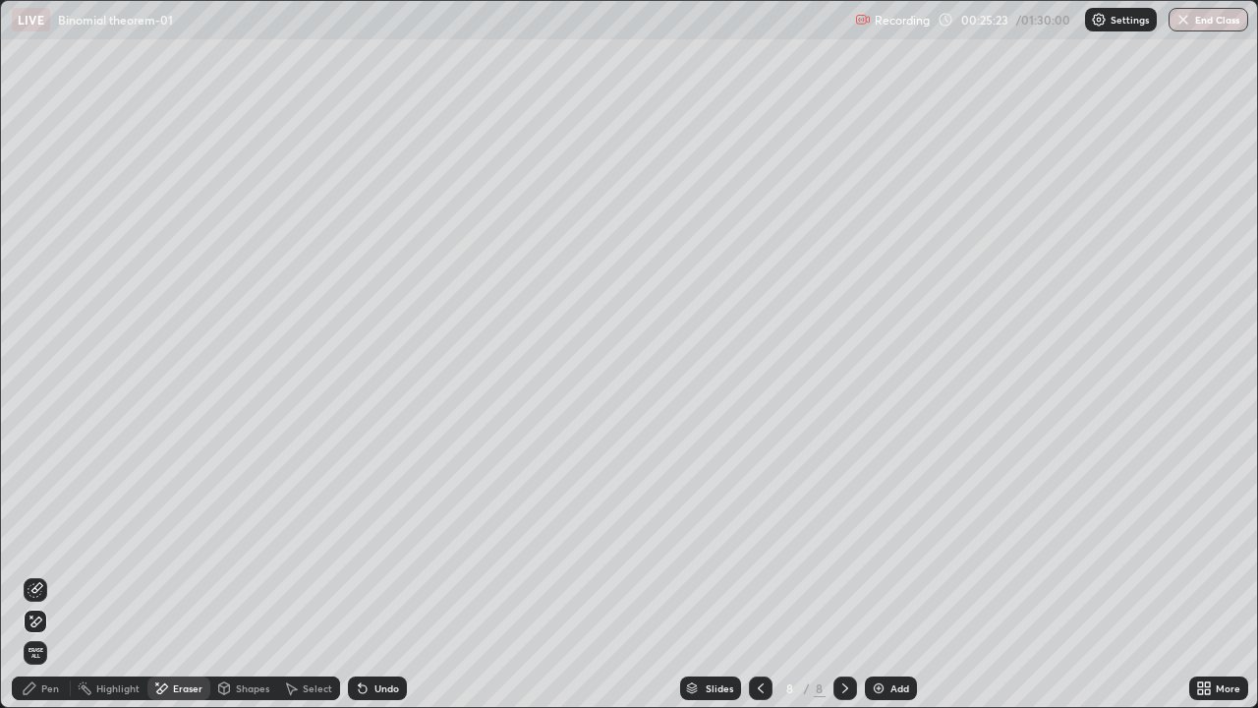
click at [50, 574] on div "Pen" at bounding box center [50, 688] width 18 height 10
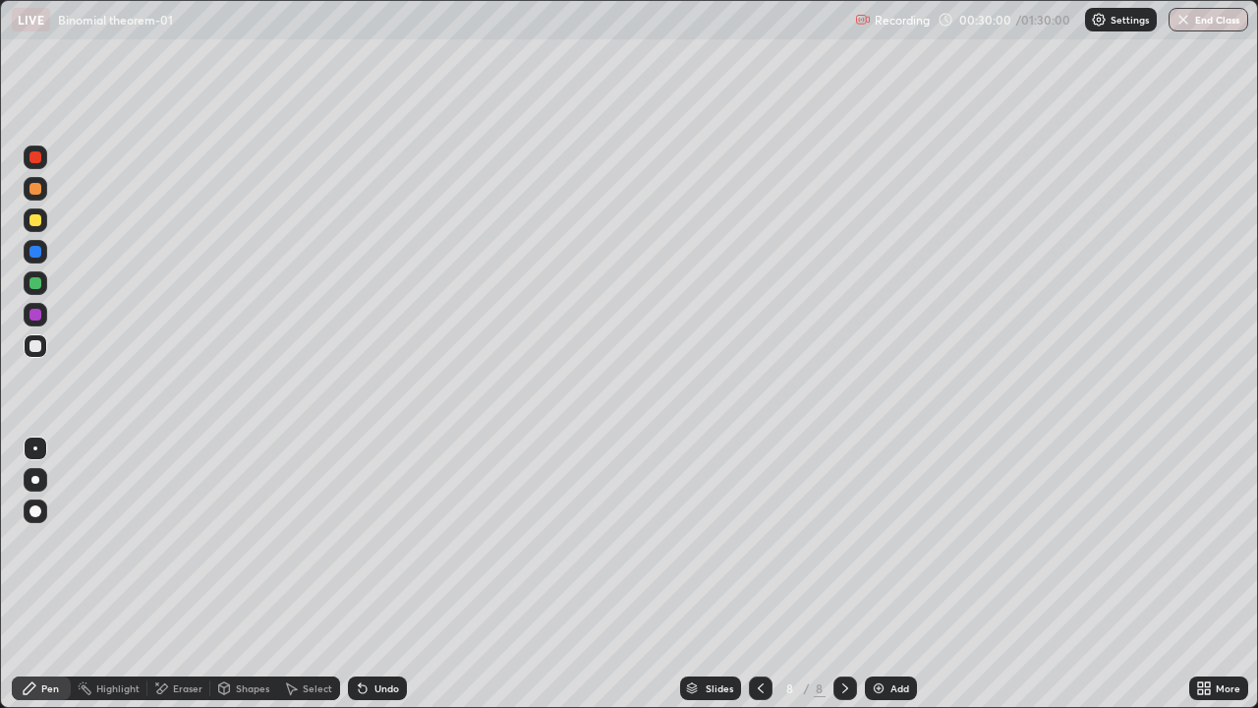
click at [894, 574] on div "Add" at bounding box center [900, 688] width 19 height 10
click at [36, 281] on div at bounding box center [35, 283] width 12 height 12
click at [385, 574] on div "Undo" at bounding box center [387, 688] width 25 height 10
click at [380, 574] on div "Undo" at bounding box center [377, 688] width 59 height 24
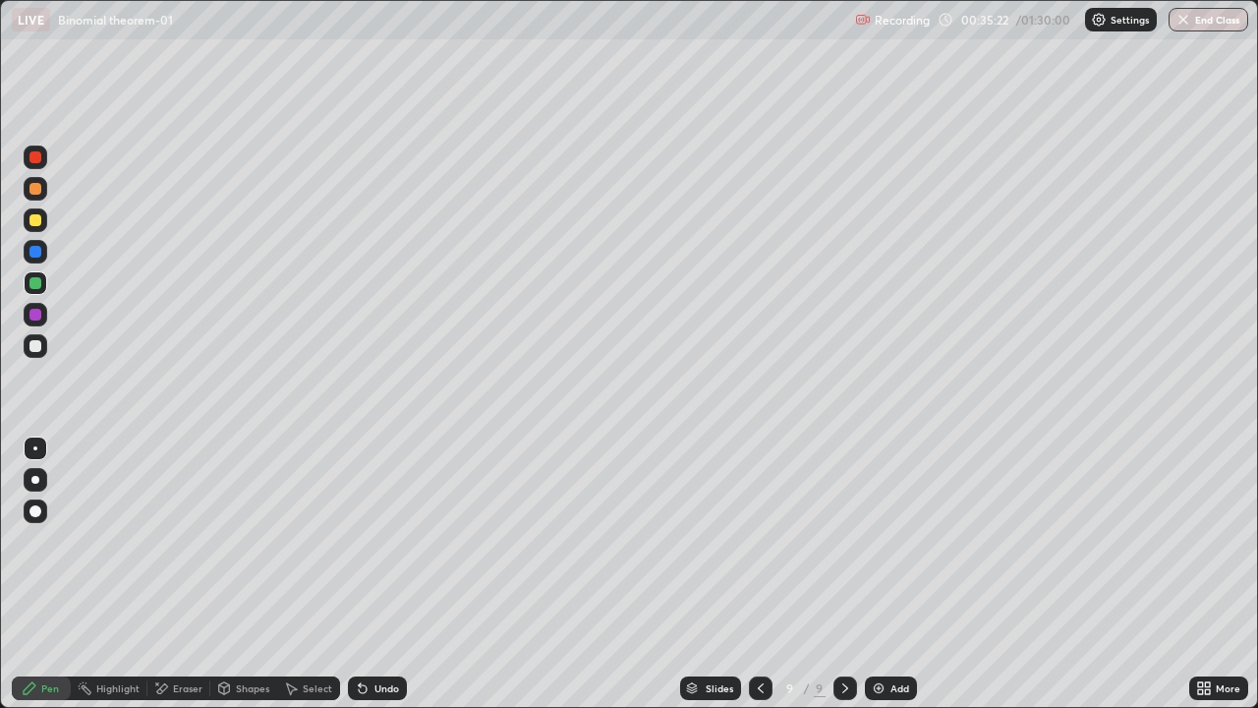
click at [318, 574] on div "Select" at bounding box center [317, 688] width 29 height 10
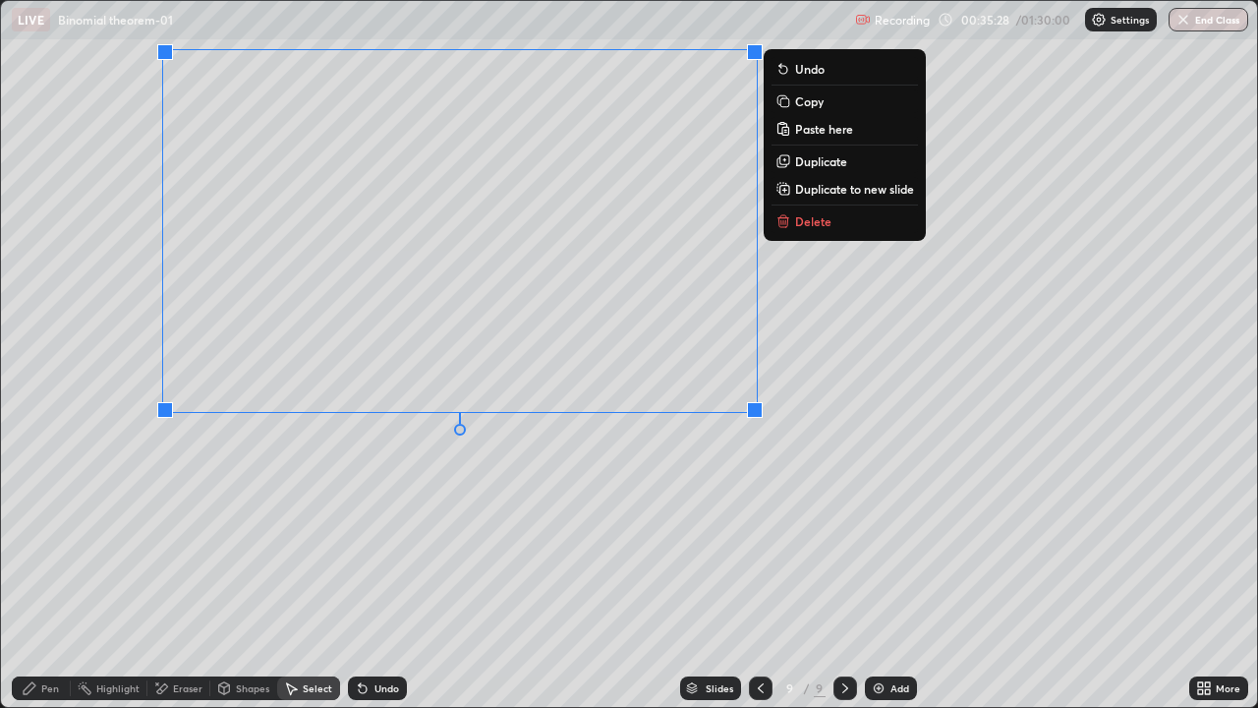
click at [805, 101] on p "Copy" at bounding box center [809, 101] width 29 height 16
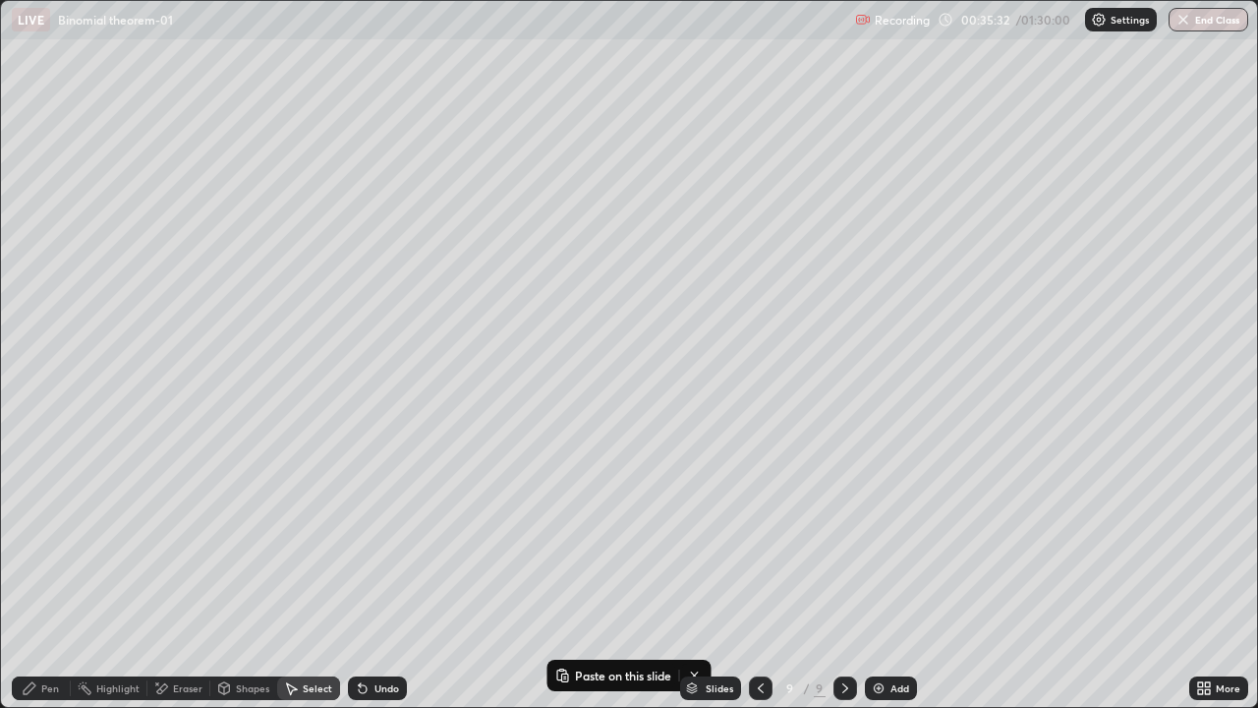
click at [884, 574] on img at bounding box center [879, 688] width 16 height 16
click at [131, 129] on p "Paste here" at bounding box center [147, 130] width 58 height 16
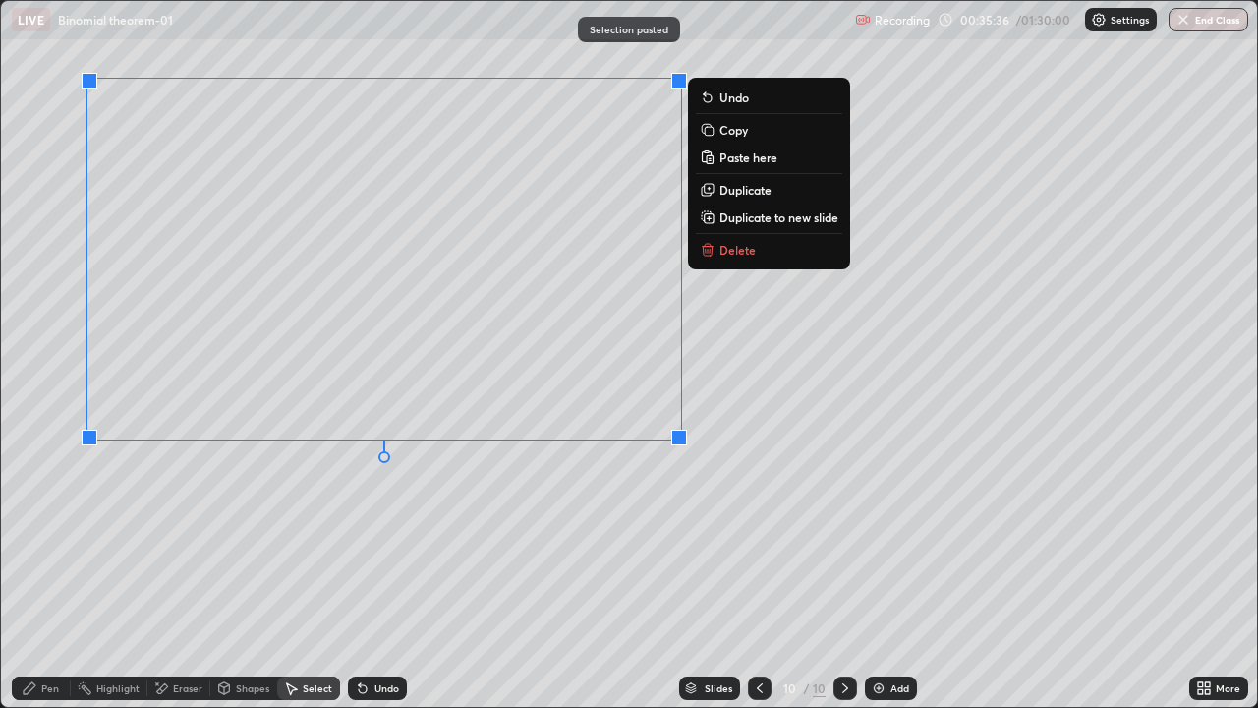
click at [153, 515] on div "0 ° Undo Copy Paste here Duplicate Duplicate to new slide Delete" at bounding box center [629, 354] width 1256 height 706
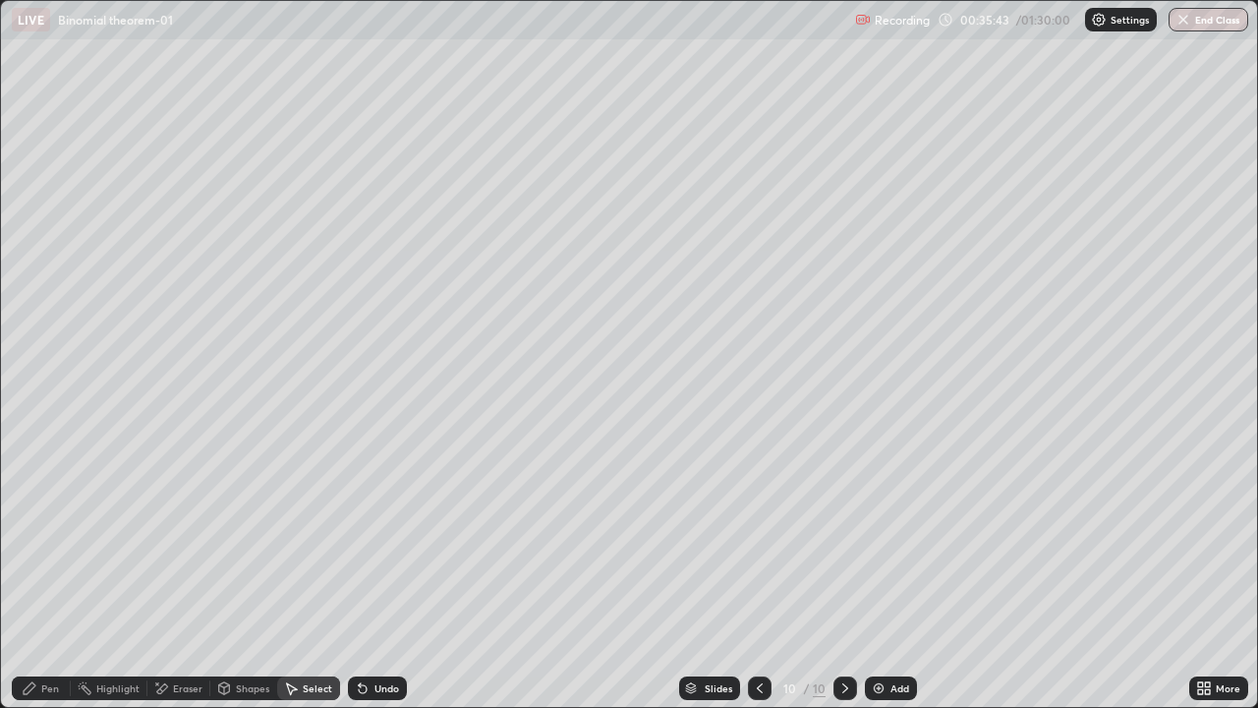
click at [188, 574] on div "Eraser" at bounding box center [187, 688] width 29 height 10
click at [46, 574] on div "Pen" at bounding box center [50, 688] width 18 height 10
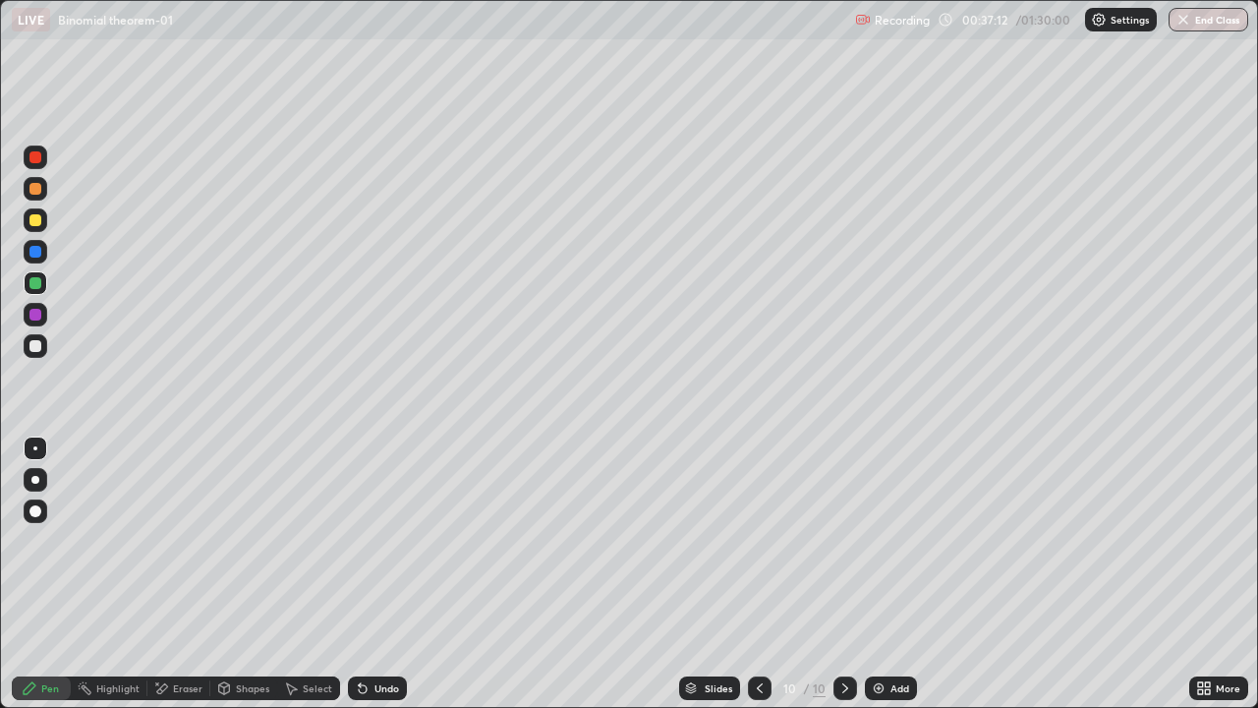
click at [758, 574] on icon at bounding box center [760, 688] width 16 height 16
click at [846, 574] on icon at bounding box center [846, 688] width 16 height 16
click at [758, 574] on icon at bounding box center [760, 688] width 16 height 16
click at [843, 574] on icon at bounding box center [846, 688] width 16 height 16
click at [896, 574] on div "Add" at bounding box center [900, 688] width 19 height 10
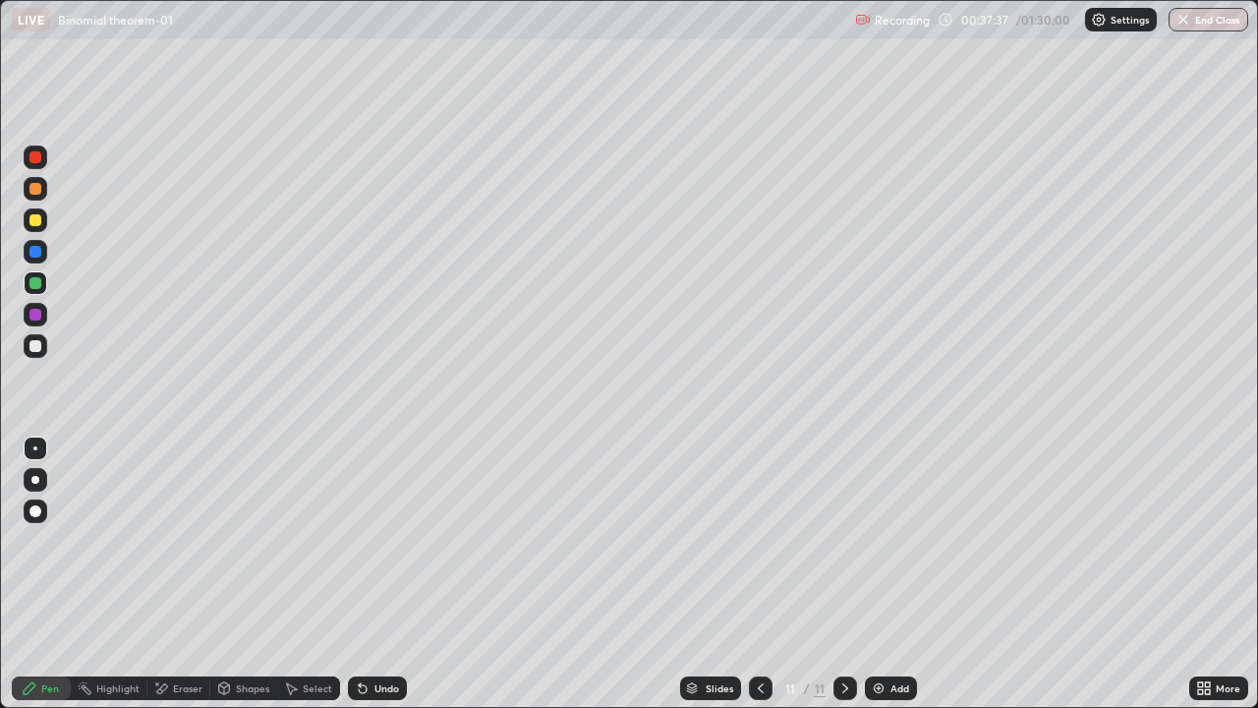
click at [759, 574] on icon at bounding box center [761, 688] width 6 height 10
click at [759, 574] on icon at bounding box center [761, 688] width 16 height 16
click at [845, 574] on icon at bounding box center [846, 688] width 16 height 16
click at [843, 574] on icon at bounding box center [846, 688] width 16 height 16
click at [396, 574] on div "Undo" at bounding box center [387, 688] width 25 height 10
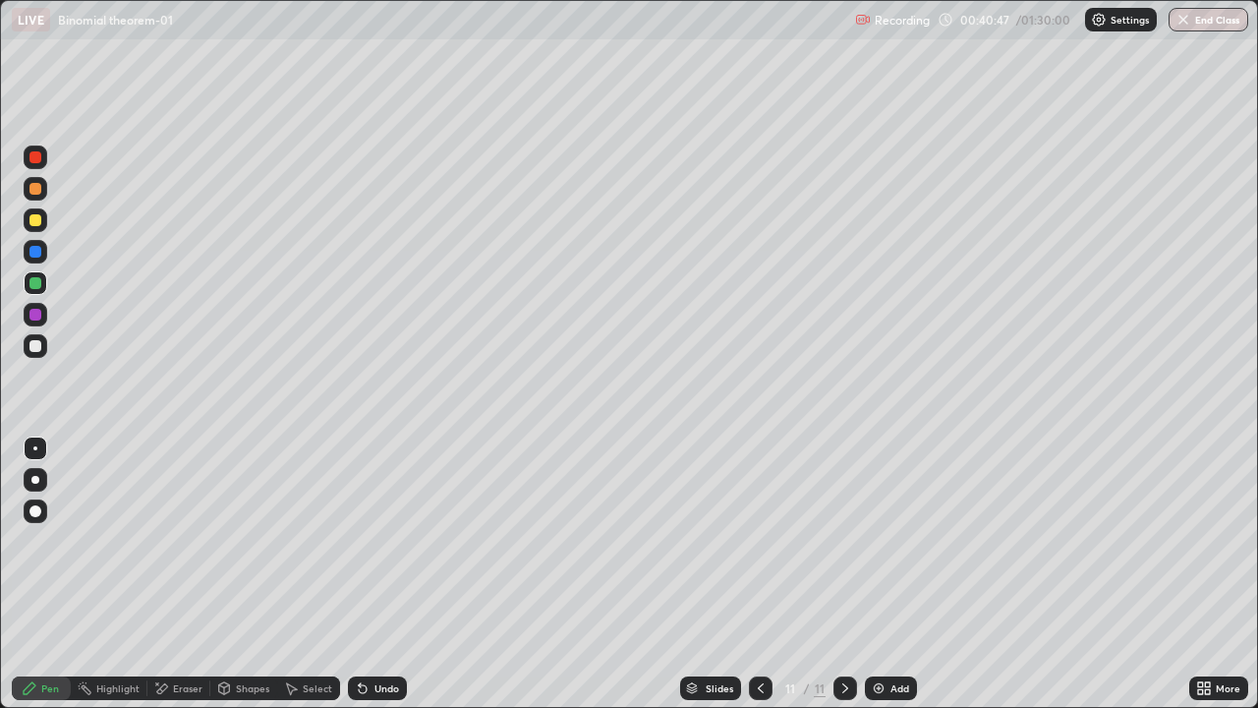
click at [400, 574] on div "Undo" at bounding box center [377, 688] width 59 height 24
click at [398, 574] on div "Undo" at bounding box center [377, 688] width 59 height 24
click at [390, 574] on div "Undo" at bounding box center [387, 688] width 25 height 10
click at [387, 574] on div "Undo" at bounding box center [387, 688] width 25 height 10
click at [299, 574] on div "Select" at bounding box center [308, 688] width 63 height 24
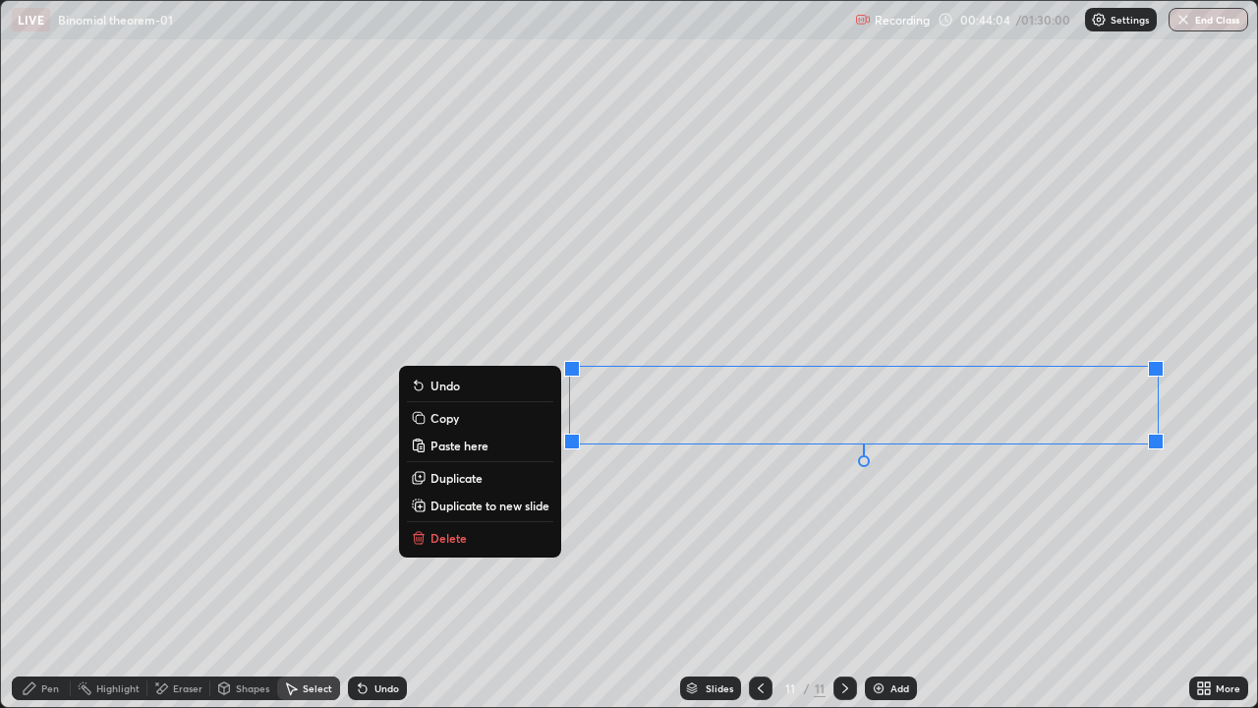
click at [1187, 460] on div "0 ° Undo Copy Paste here Duplicate Duplicate to new slide Delete" at bounding box center [629, 354] width 1256 height 706
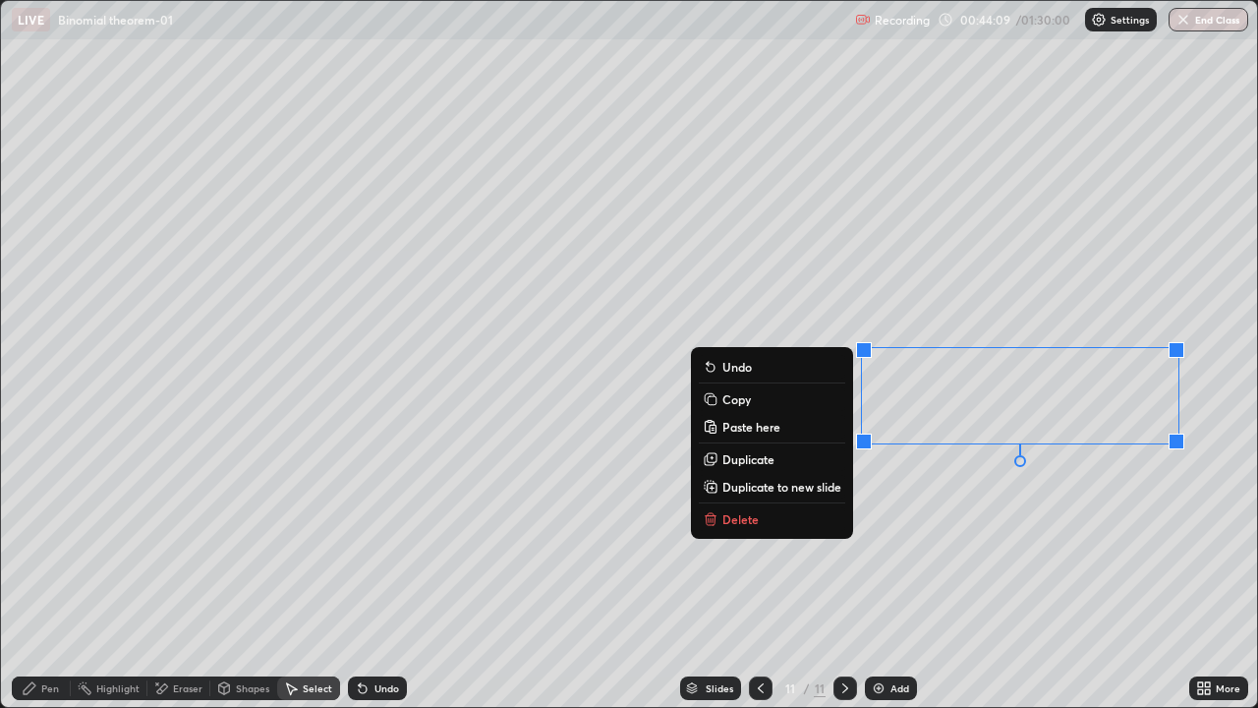
click at [728, 408] on button "Copy" at bounding box center [772, 399] width 146 height 24
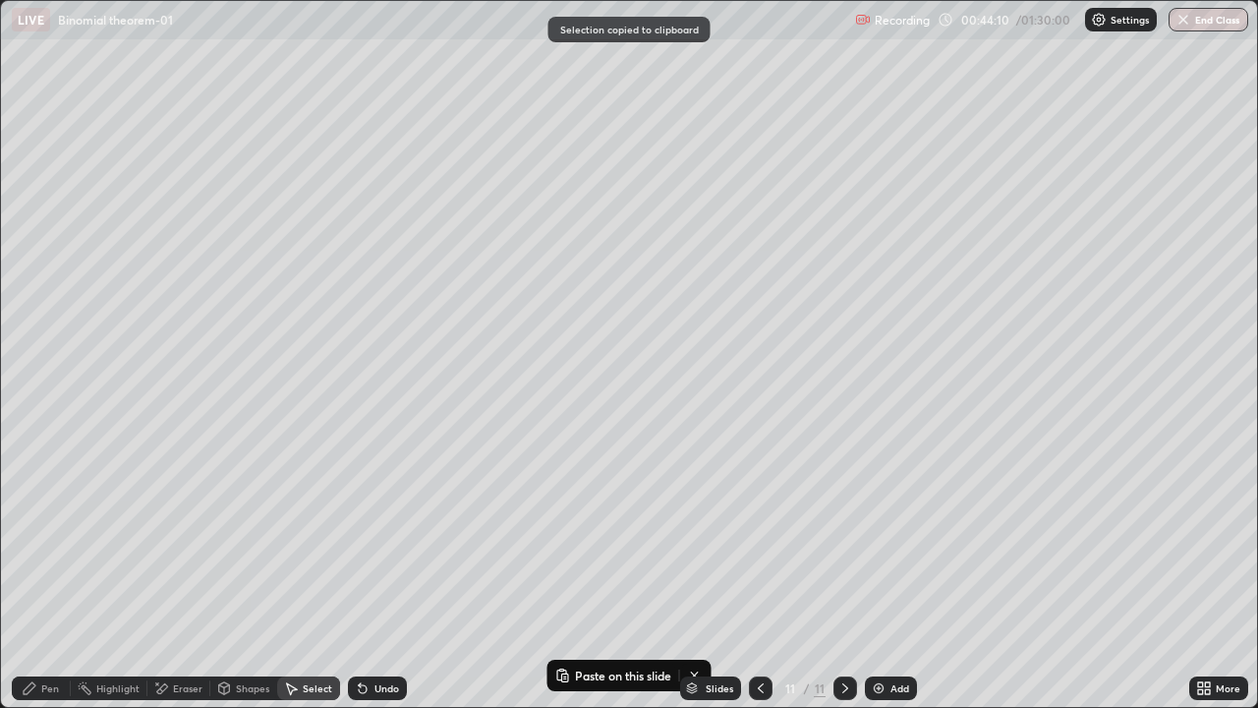
click at [883, 574] on img at bounding box center [879, 688] width 16 height 16
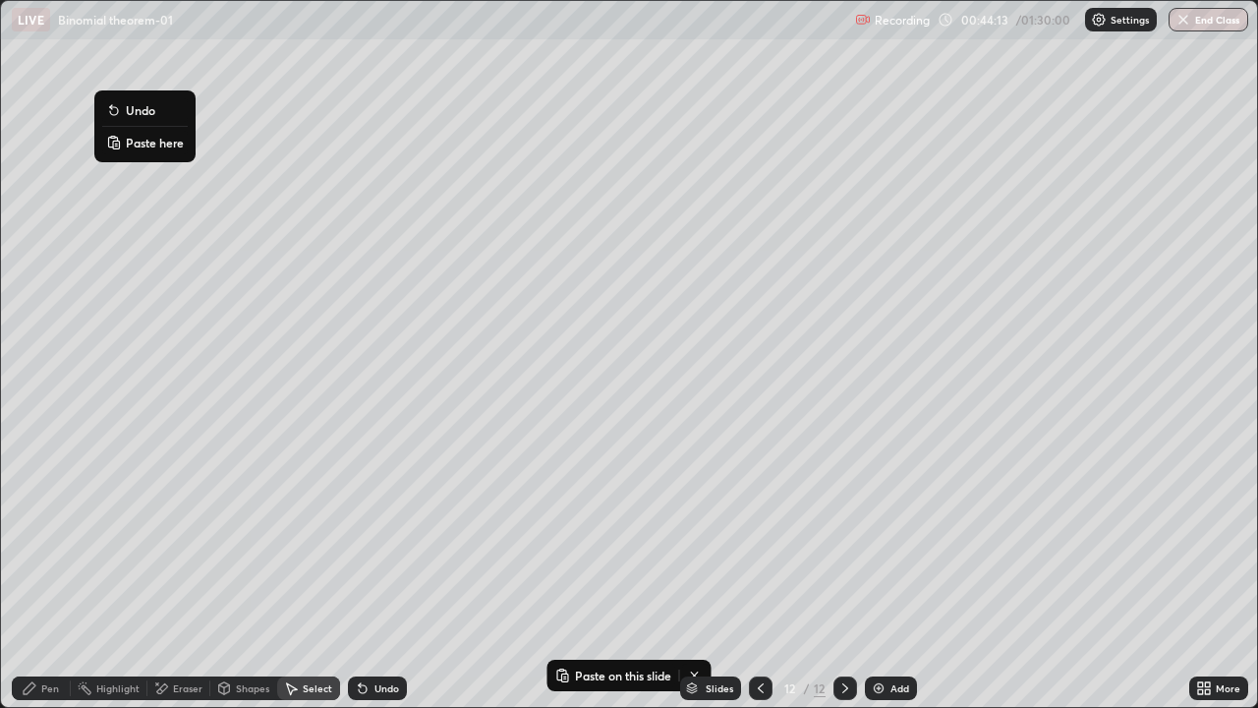
click at [145, 144] on p "Paste here" at bounding box center [155, 143] width 58 height 16
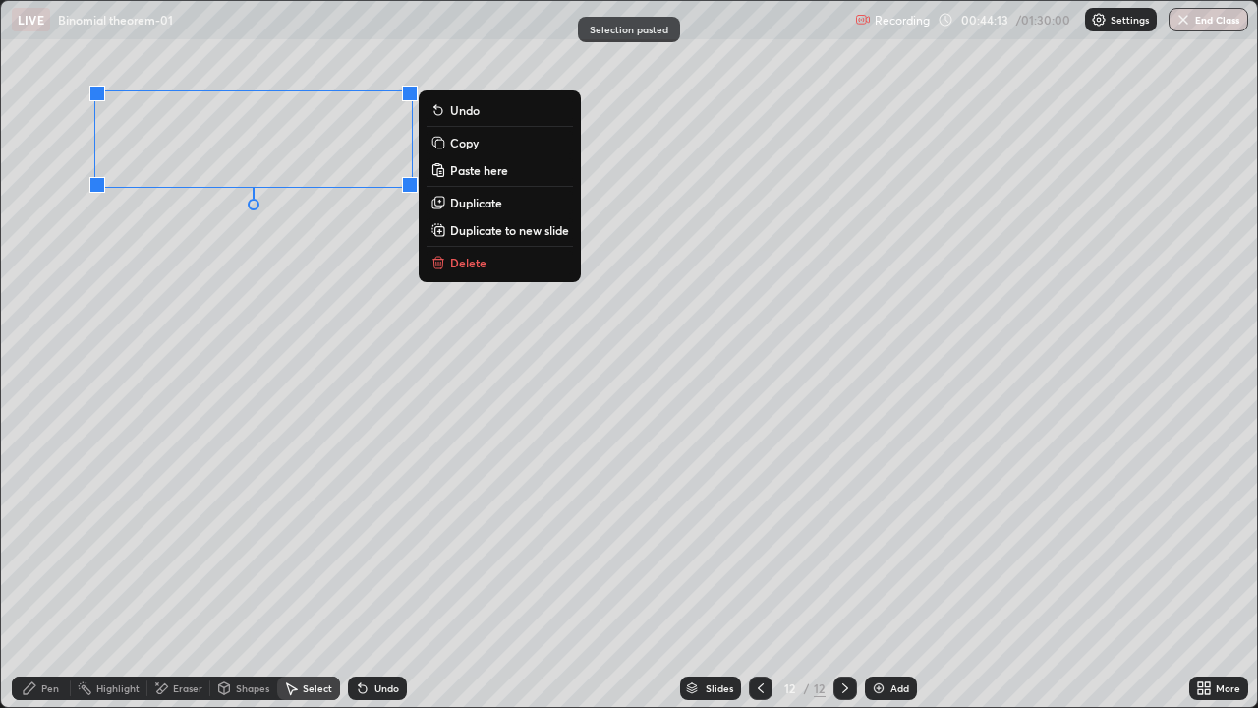
click at [202, 381] on div "0 ° Undo Copy Paste here Duplicate Duplicate to new slide Delete" at bounding box center [629, 354] width 1256 height 706
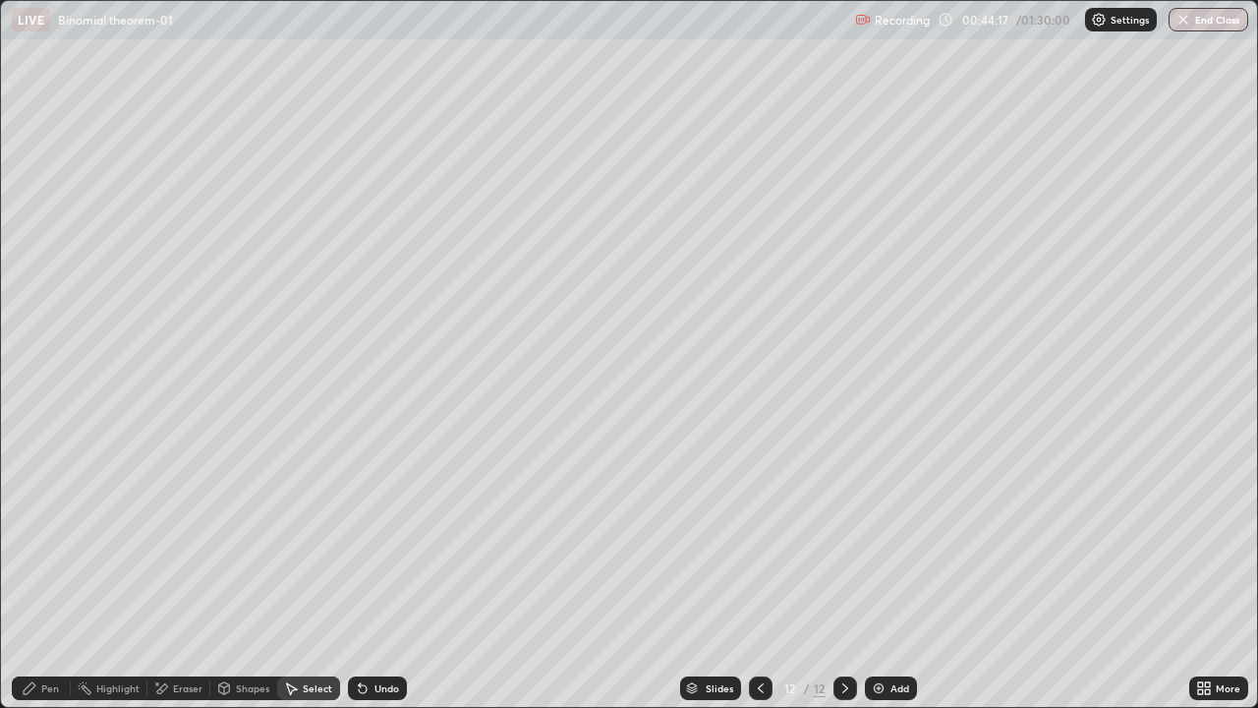
click at [53, 574] on div "Pen" at bounding box center [50, 688] width 18 height 10
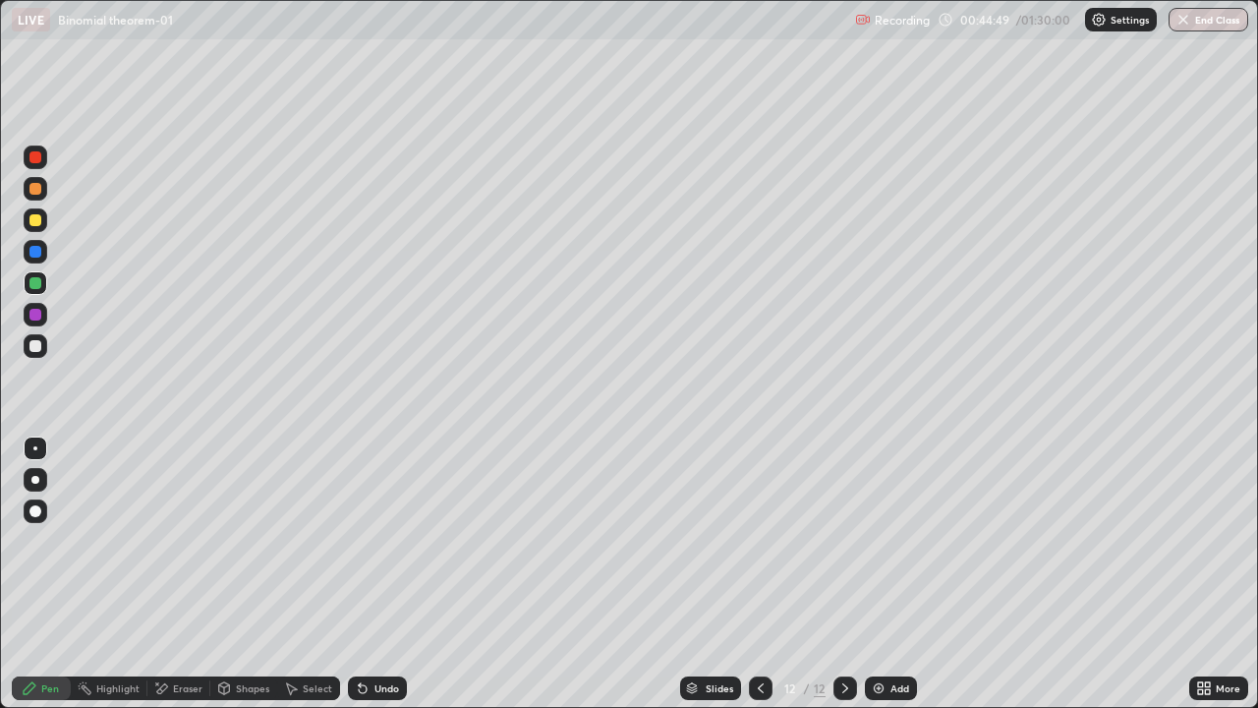
click at [373, 574] on div "Undo" at bounding box center [377, 688] width 59 height 24
click at [894, 574] on div "Add" at bounding box center [900, 688] width 19 height 10
click at [44, 347] on div at bounding box center [36, 346] width 24 height 24
click at [376, 574] on div "Undo" at bounding box center [387, 688] width 25 height 10
click at [891, 574] on div "Add" at bounding box center [900, 688] width 19 height 10
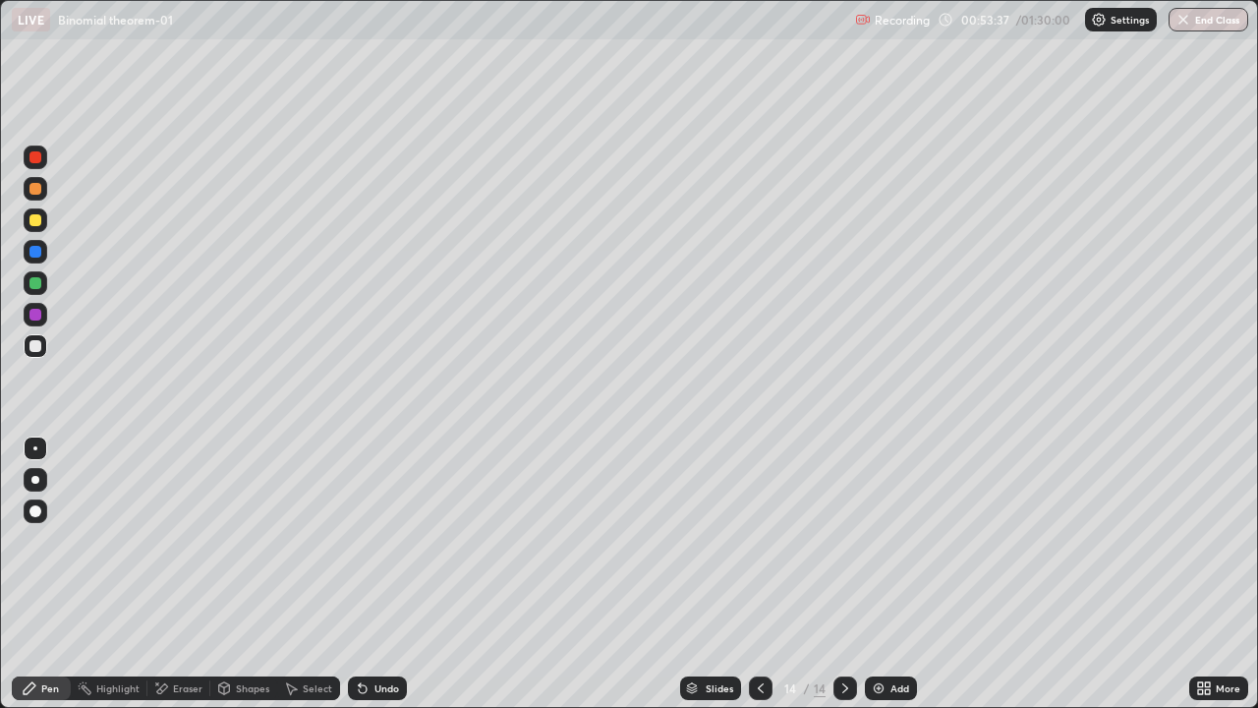
click at [375, 574] on div "Undo" at bounding box center [387, 688] width 25 height 10
click at [375, 574] on div "Undo" at bounding box center [377, 688] width 59 height 24
click at [376, 574] on div "Undo" at bounding box center [387, 688] width 25 height 10
click at [377, 574] on div "Undo" at bounding box center [387, 688] width 25 height 10
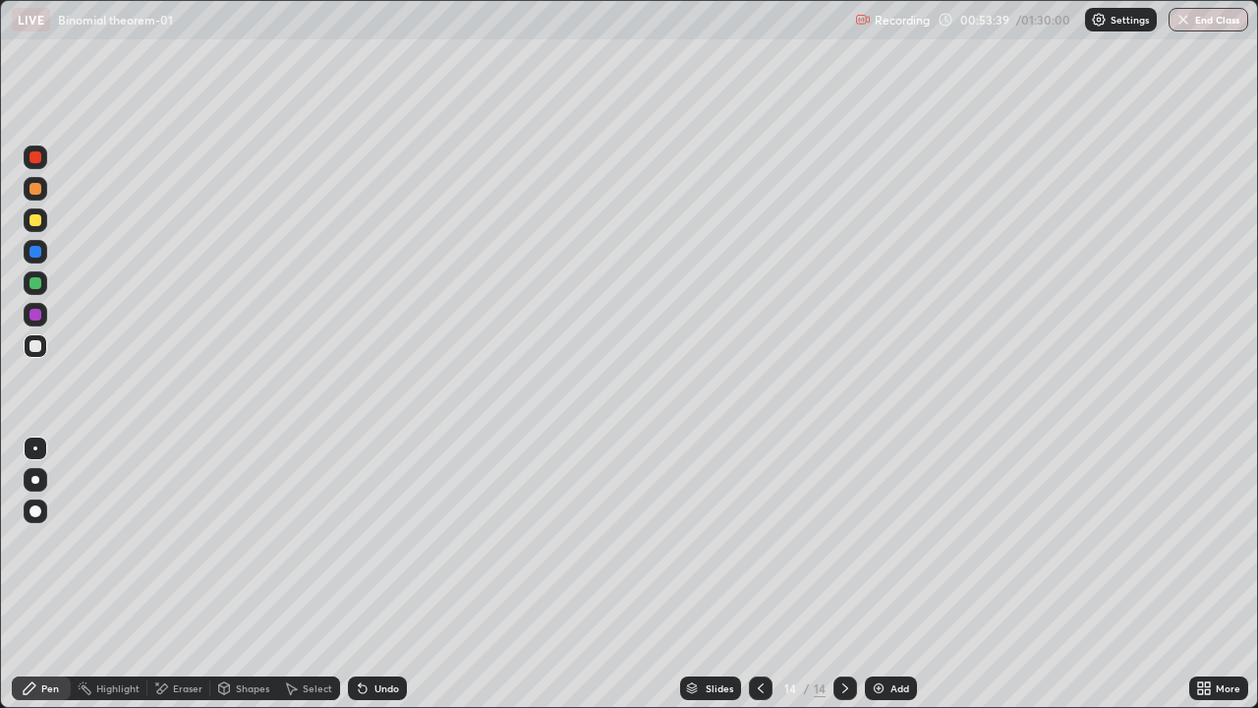
click at [375, 574] on div "Undo" at bounding box center [387, 688] width 25 height 10
click at [189, 574] on div "Eraser" at bounding box center [178, 688] width 63 height 24
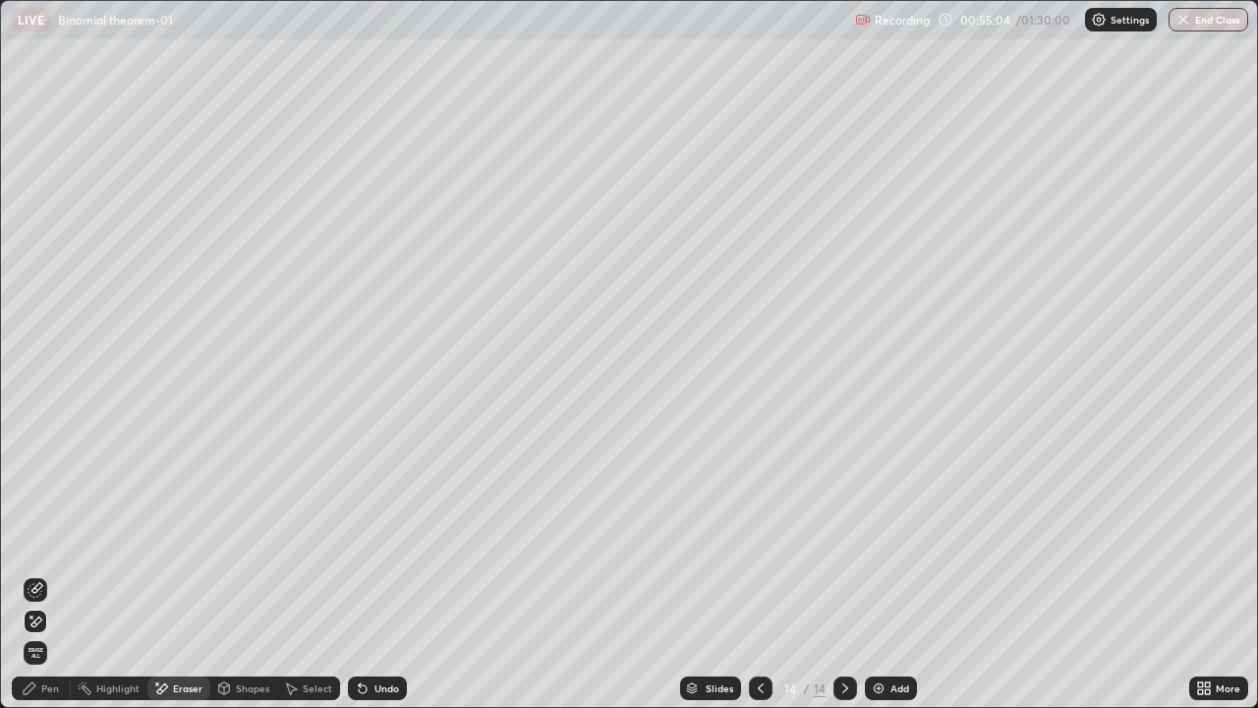
click at [58, 574] on div "Pen" at bounding box center [50, 688] width 18 height 10
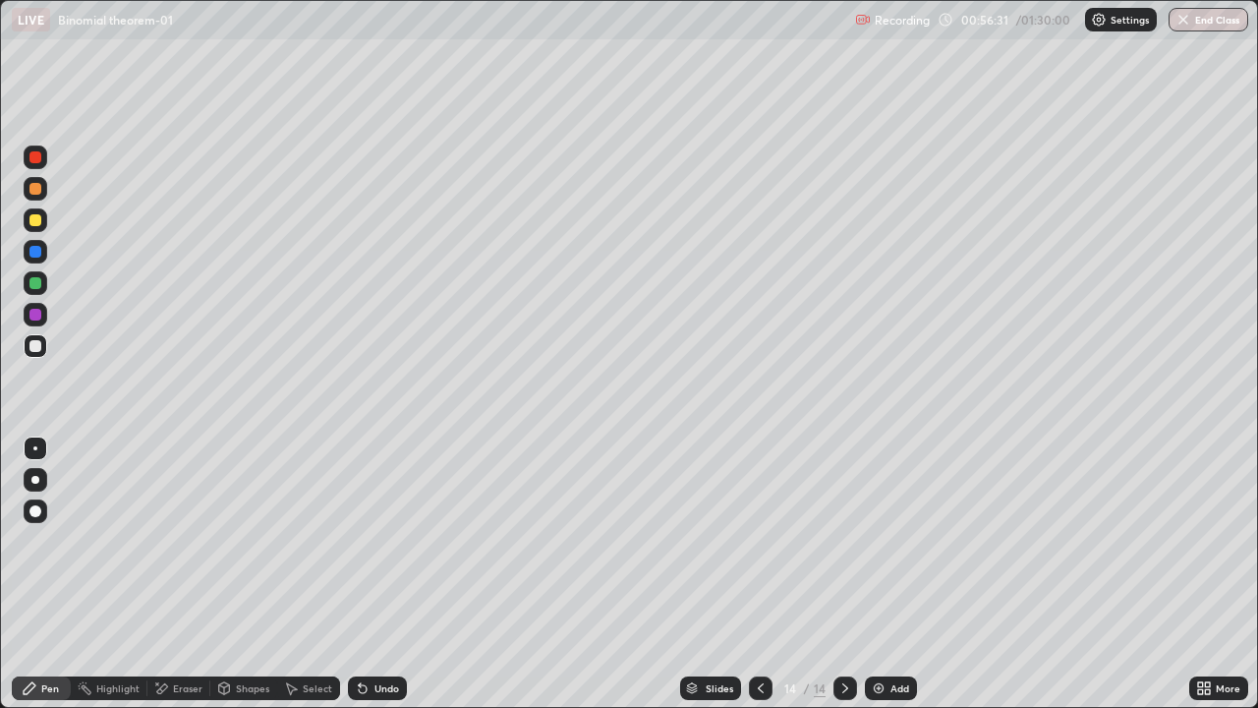
click at [32, 315] on div at bounding box center [35, 315] width 12 height 12
click at [894, 574] on div "Add" at bounding box center [900, 688] width 19 height 10
click at [376, 574] on div "Undo" at bounding box center [387, 688] width 25 height 10
click at [36, 283] on div at bounding box center [35, 283] width 12 height 12
click at [390, 574] on div "Undo" at bounding box center [387, 688] width 25 height 10
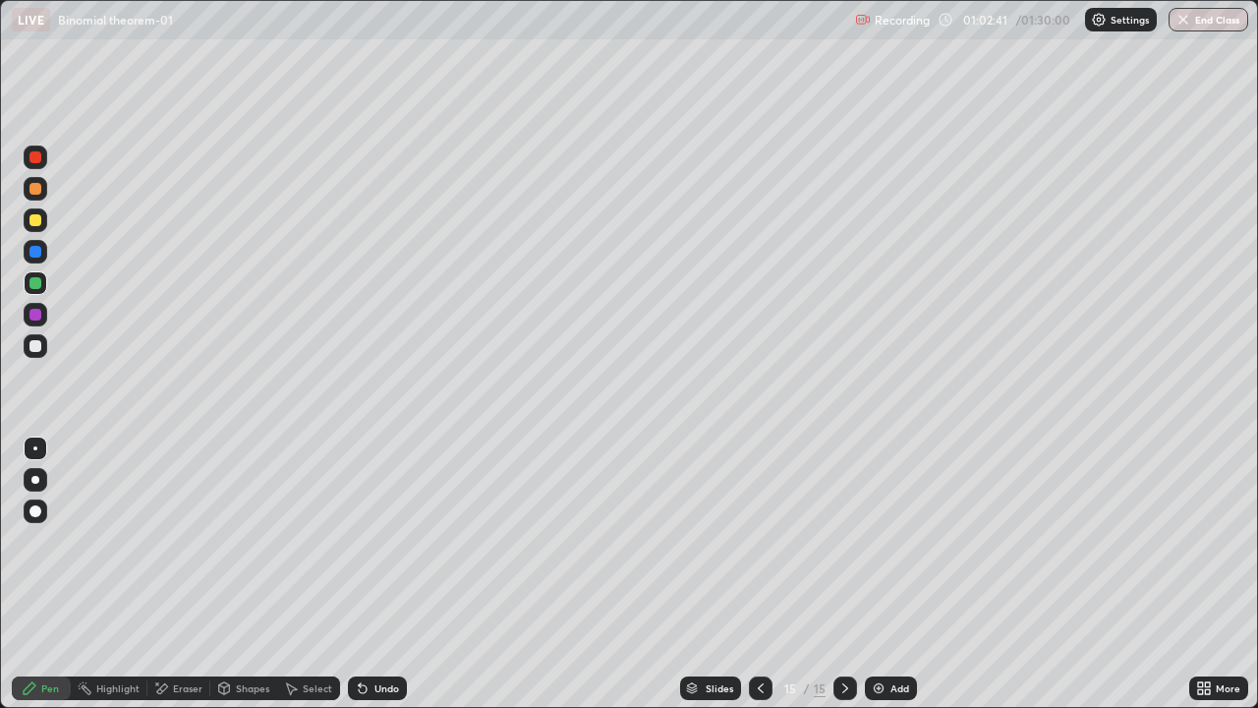
click at [389, 574] on div "Undo" at bounding box center [377, 688] width 59 height 24
click at [387, 574] on div "Undo" at bounding box center [377, 688] width 59 height 24
click at [319, 574] on div "Select" at bounding box center [317, 688] width 29 height 10
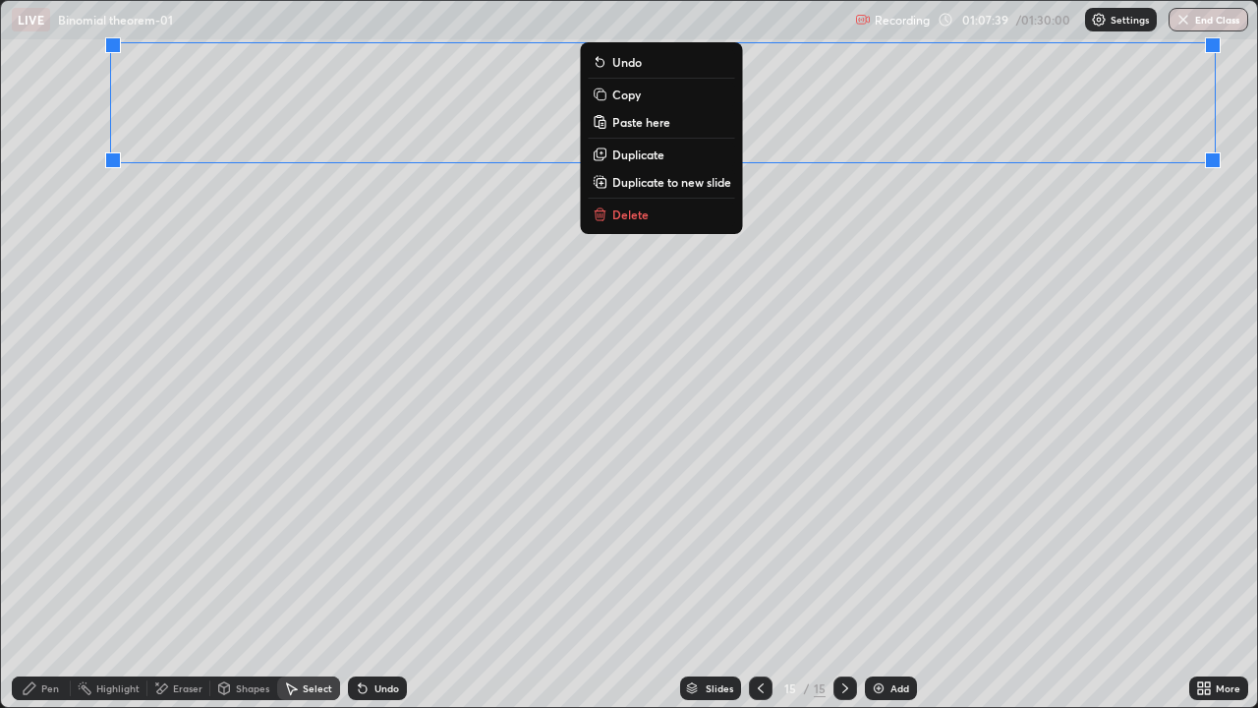
click at [628, 93] on p "Copy" at bounding box center [626, 95] width 29 height 16
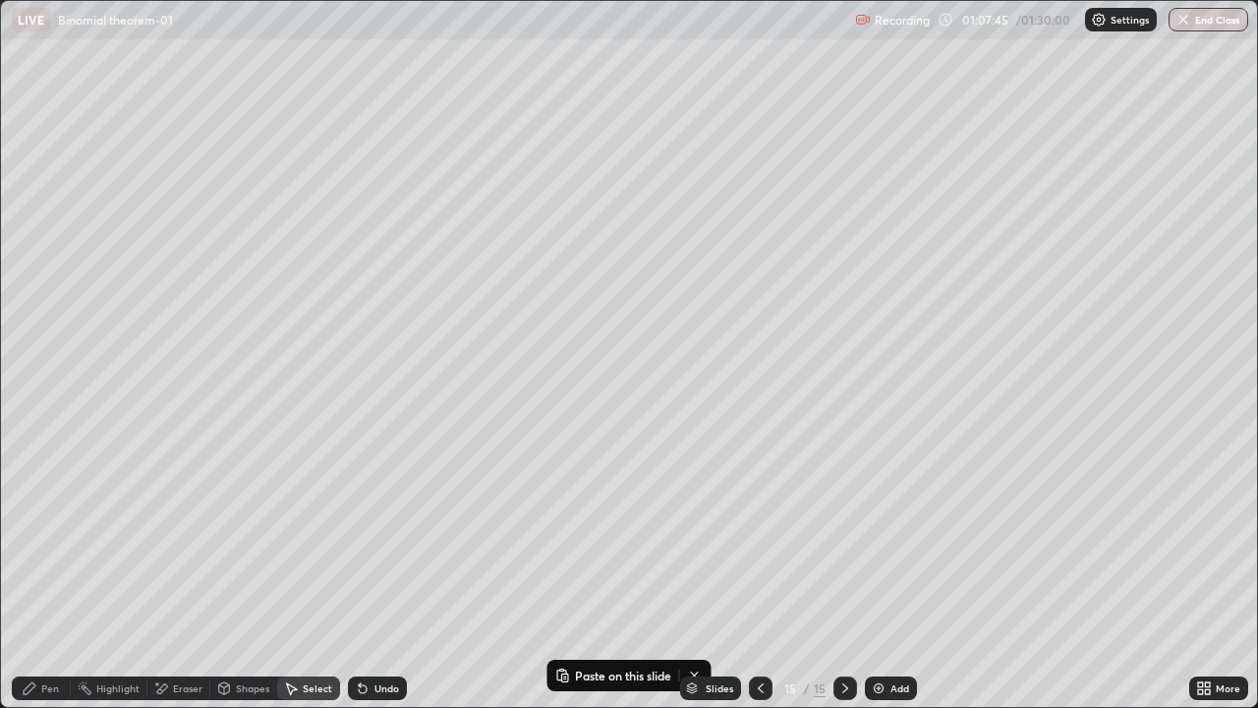
click at [902, 574] on div "Add" at bounding box center [900, 688] width 19 height 10
click at [139, 126] on p "Paste here" at bounding box center [153, 124] width 58 height 16
click at [186, 417] on div "0 ° Undo Copy Paste here Duplicate Duplicate to new slide Delete" at bounding box center [629, 354] width 1256 height 706
click at [170, 574] on div "Eraser" at bounding box center [178, 688] width 63 height 24
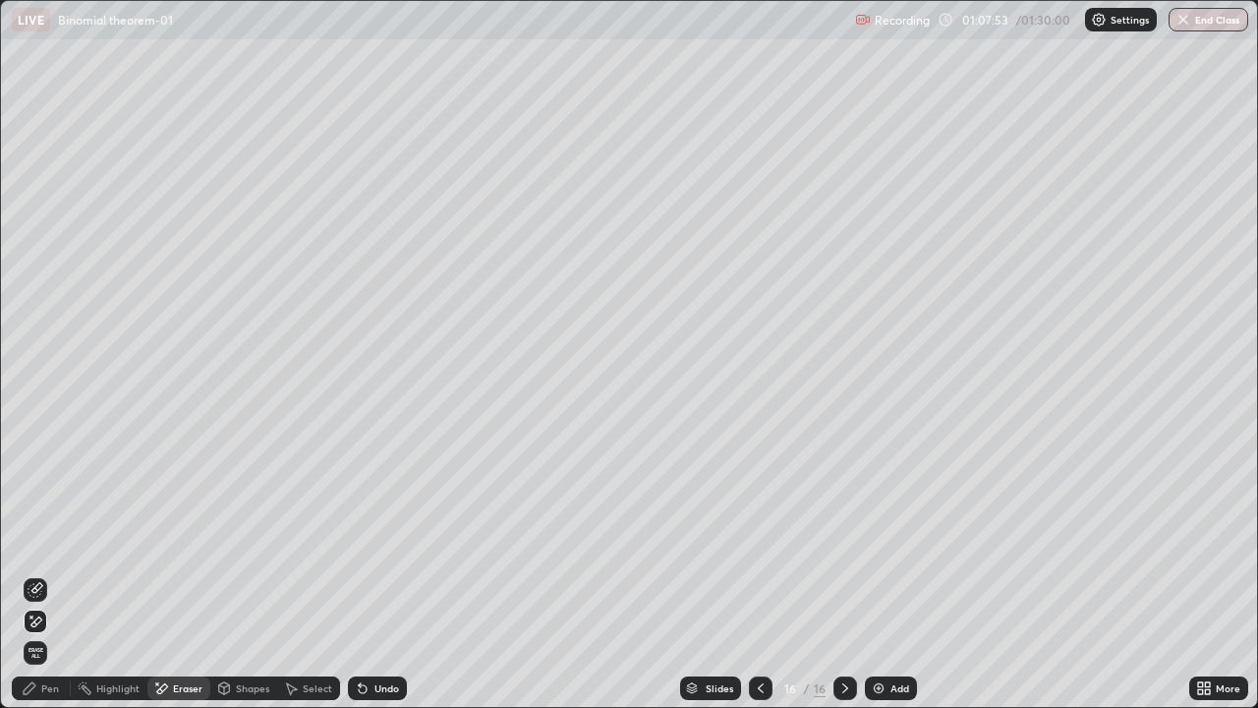
click at [44, 574] on div "Pen" at bounding box center [41, 688] width 59 height 24
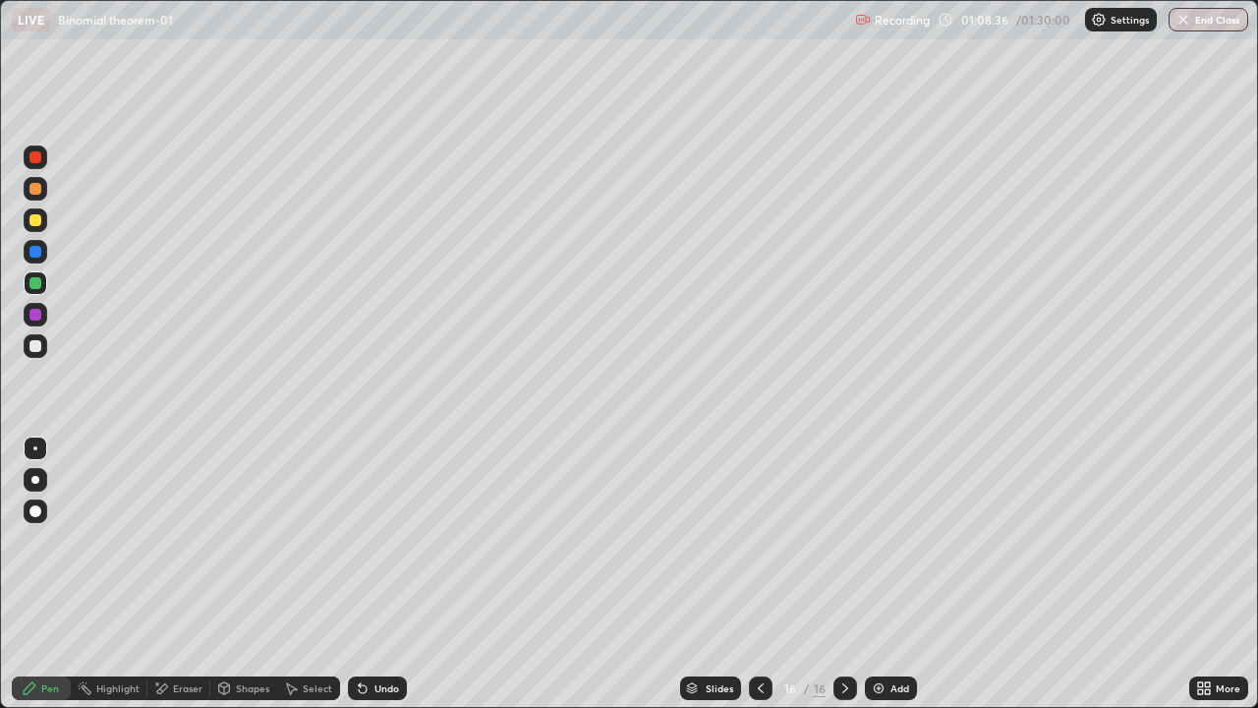
click at [377, 574] on div "Undo" at bounding box center [387, 688] width 25 height 10
click at [375, 574] on div "Undo" at bounding box center [387, 688] width 25 height 10
click at [182, 574] on div "Eraser" at bounding box center [187, 688] width 29 height 10
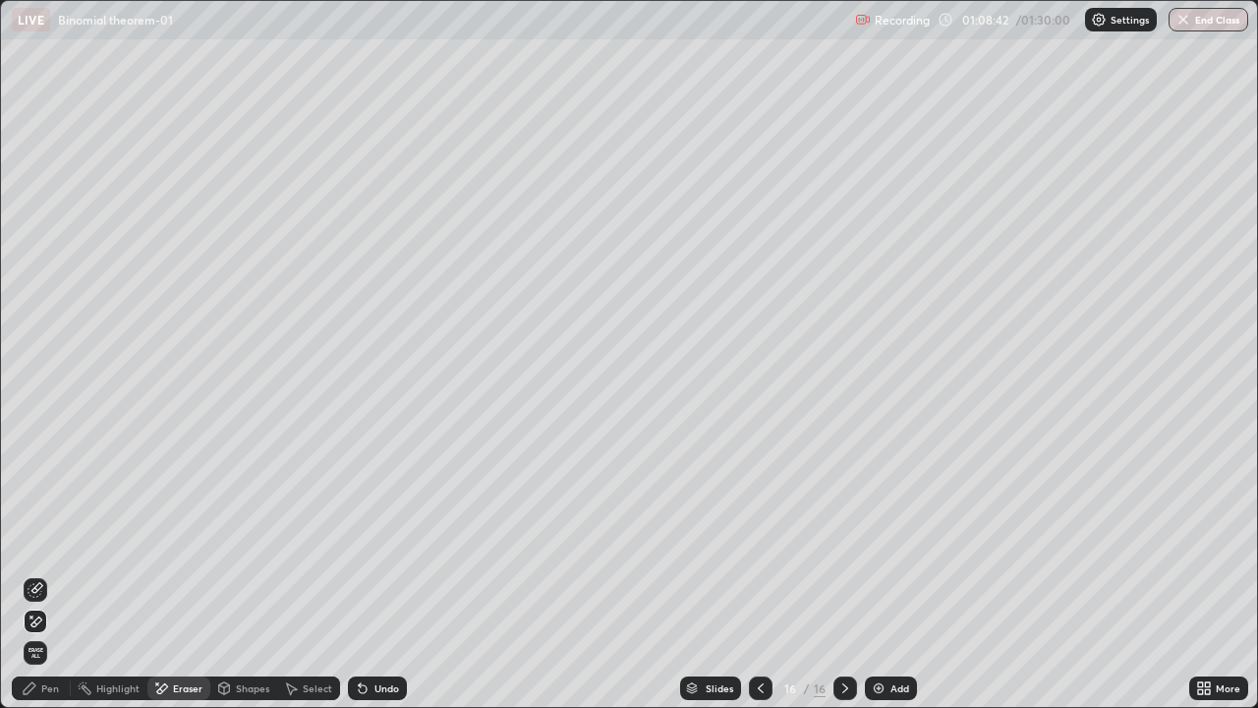
click at [70, 574] on div at bounding box center [70, 688] width 1 height 16
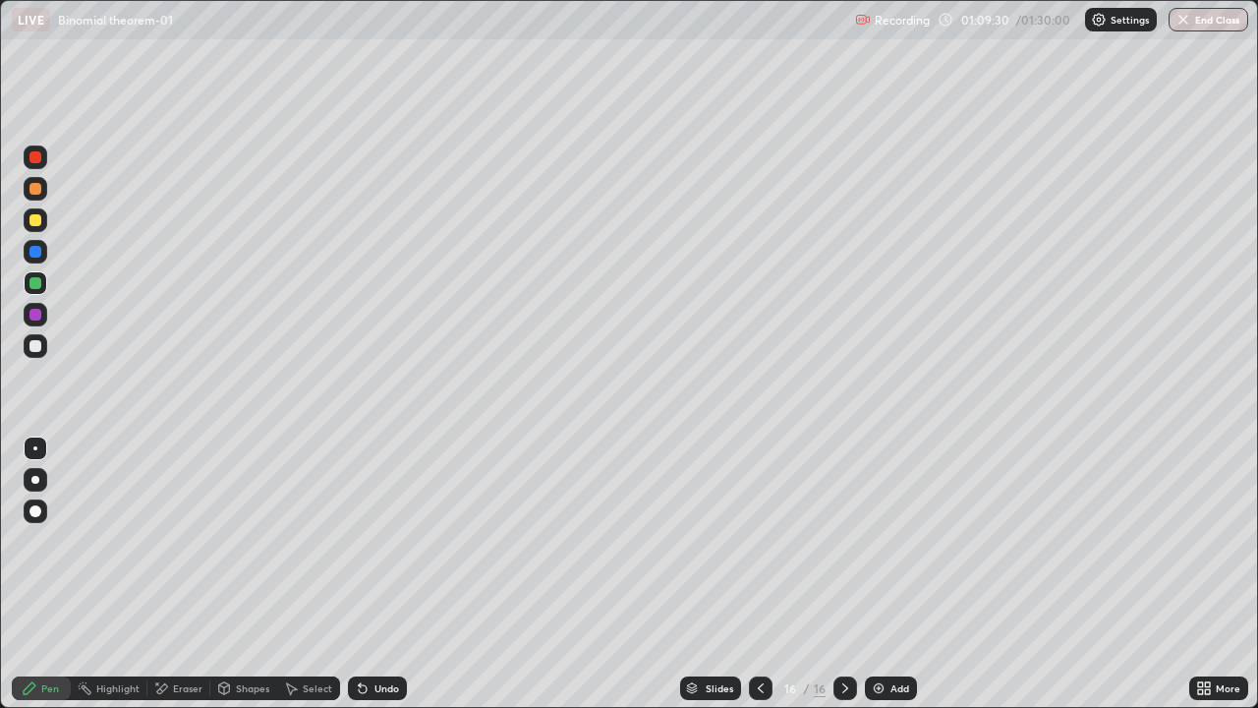
click at [387, 574] on div "Undo" at bounding box center [387, 688] width 25 height 10
click at [757, 574] on icon at bounding box center [761, 688] width 16 height 16
click at [840, 574] on icon at bounding box center [846, 688] width 16 height 16
click at [764, 574] on div at bounding box center [761, 688] width 24 height 24
click at [847, 574] on div at bounding box center [846, 688] width 24 height 24
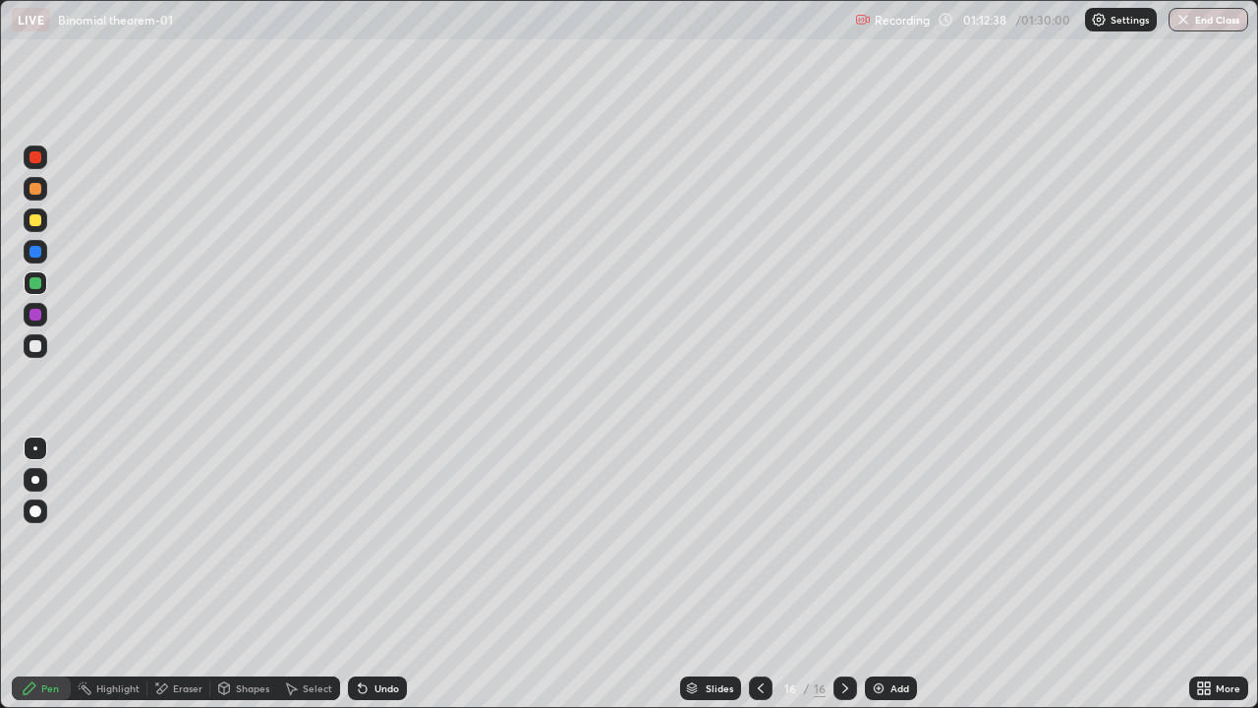
click at [185, 574] on div "Eraser" at bounding box center [178, 688] width 63 height 24
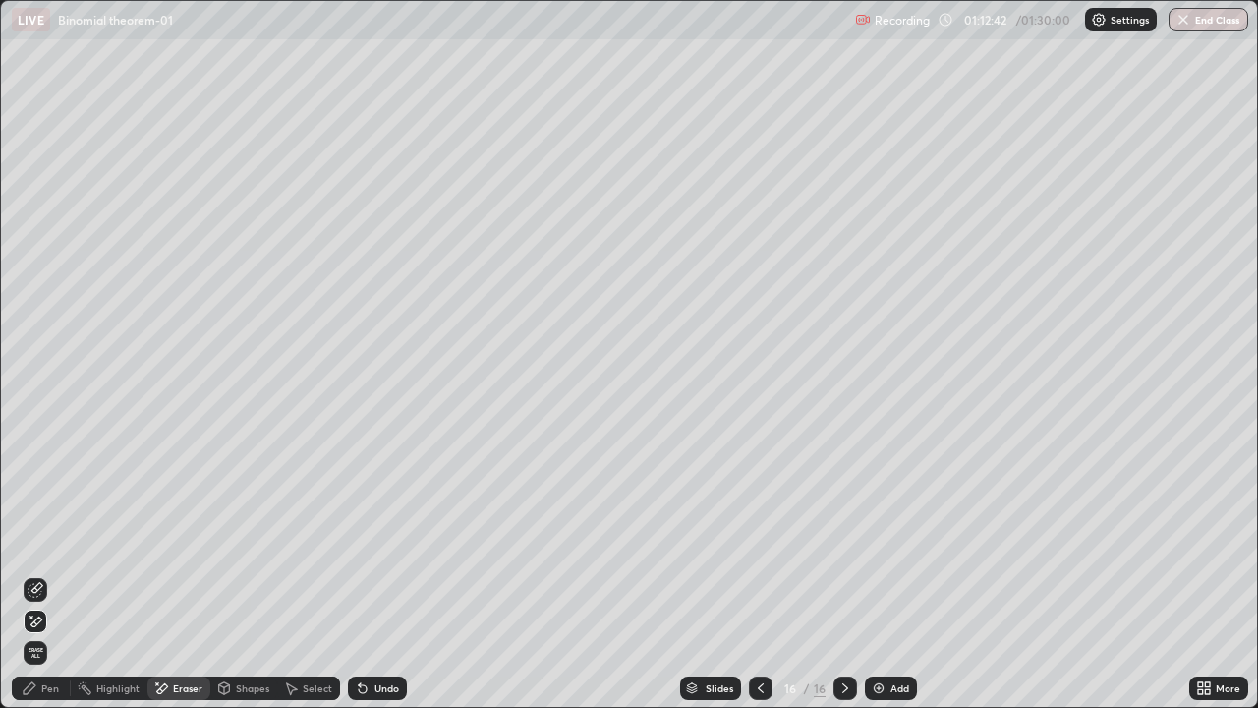
click at [64, 574] on div "Pen" at bounding box center [41, 688] width 59 height 24
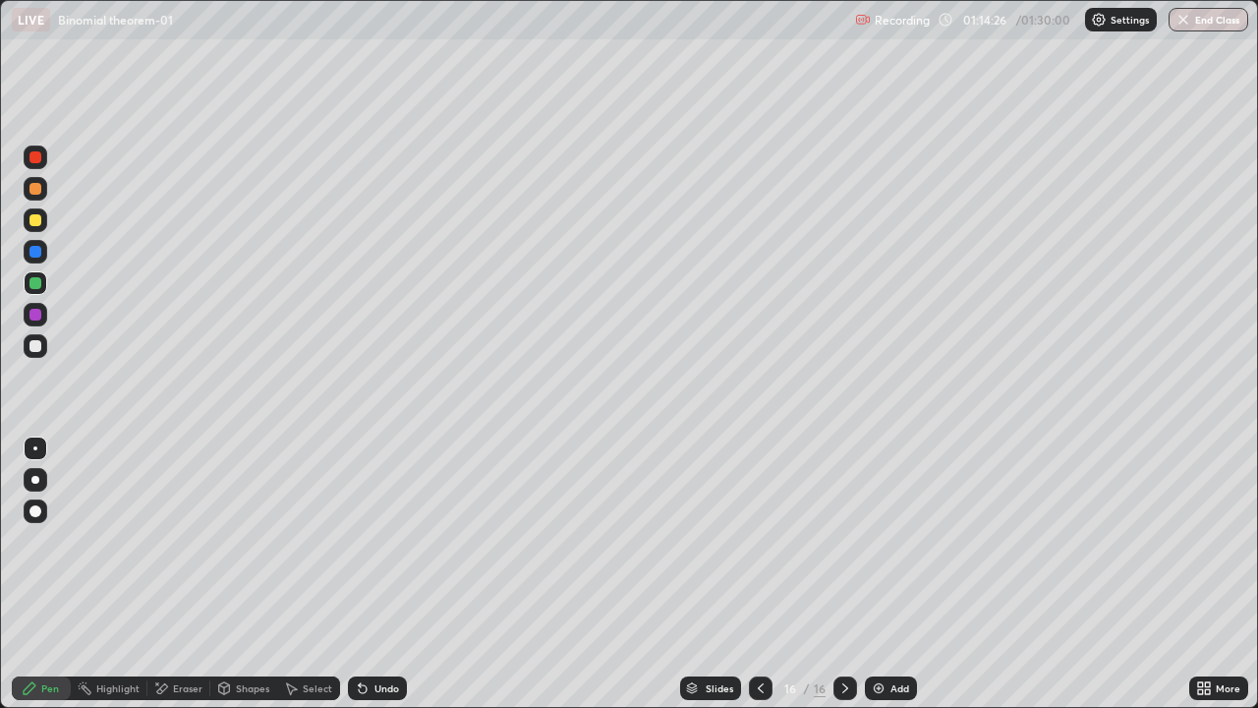
click at [887, 574] on div "Add" at bounding box center [891, 688] width 52 height 24
click at [373, 574] on div "Undo" at bounding box center [377, 688] width 59 height 24
click at [43, 348] on div at bounding box center [36, 346] width 24 height 24
click at [383, 574] on div "Undo" at bounding box center [387, 688] width 25 height 10
click at [378, 574] on div "Undo" at bounding box center [387, 688] width 25 height 10
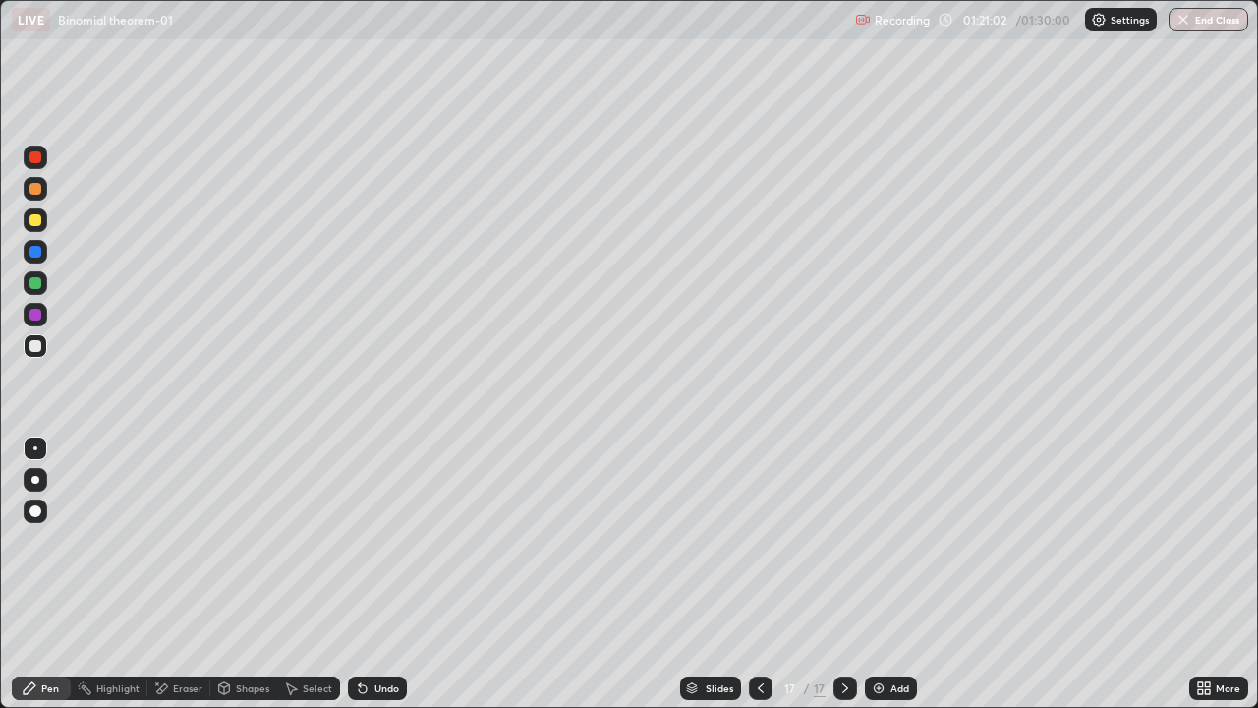
click at [893, 574] on div "Add" at bounding box center [900, 688] width 19 height 10
click at [1201, 24] on button "End Class" at bounding box center [1209, 20] width 80 height 24
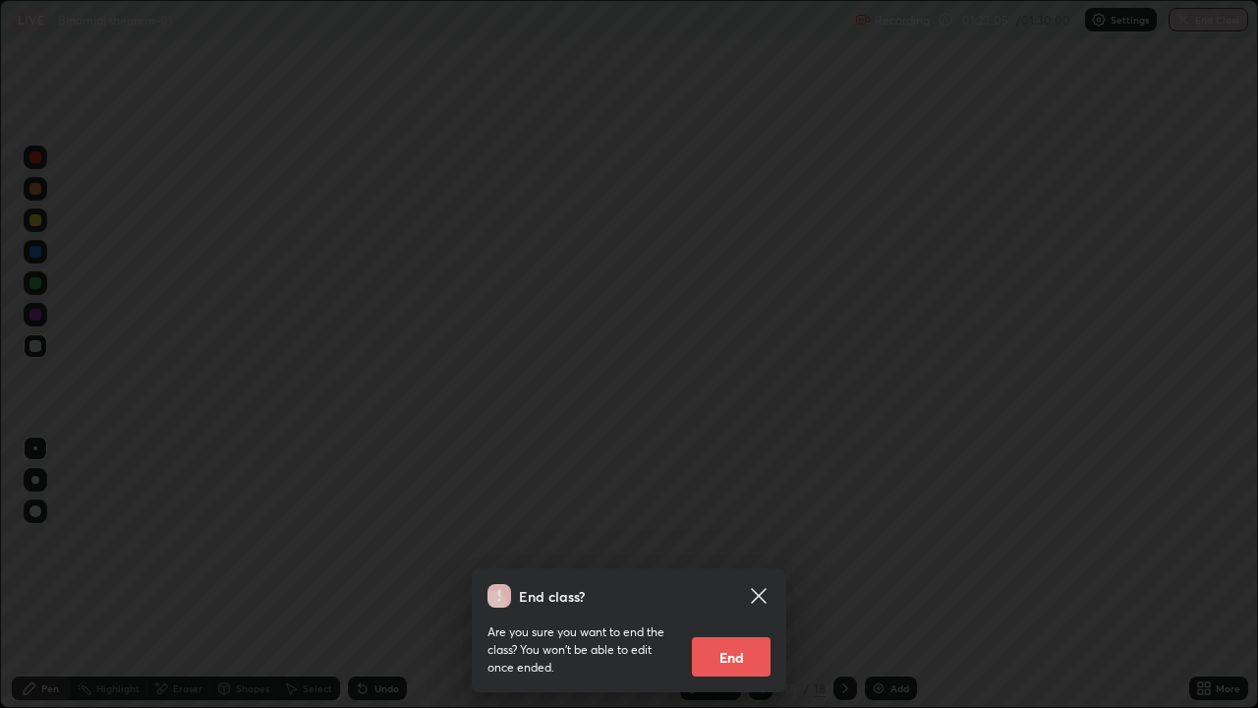
click at [733, 574] on button "End" at bounding box center [731, 656] width 79 height 39
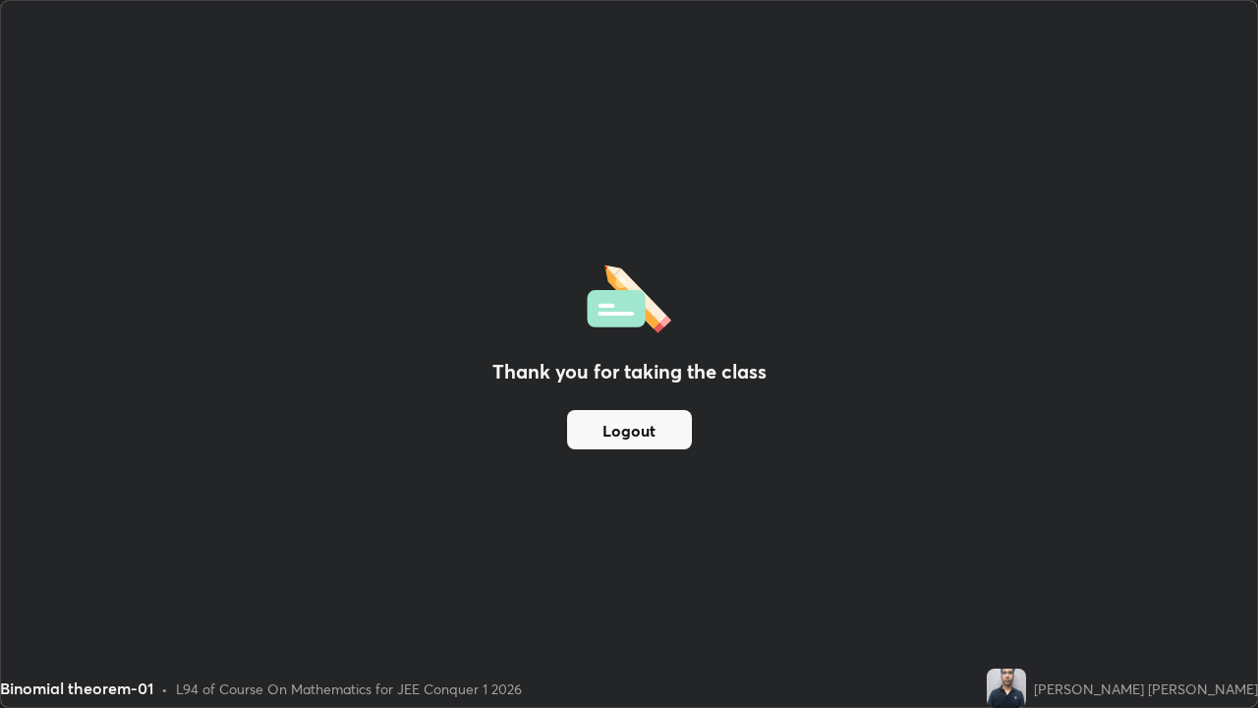
click at [1012, 489] on div "Thank you for taking the class Logout" at bounding box center [629, 354] width 1256 height 706
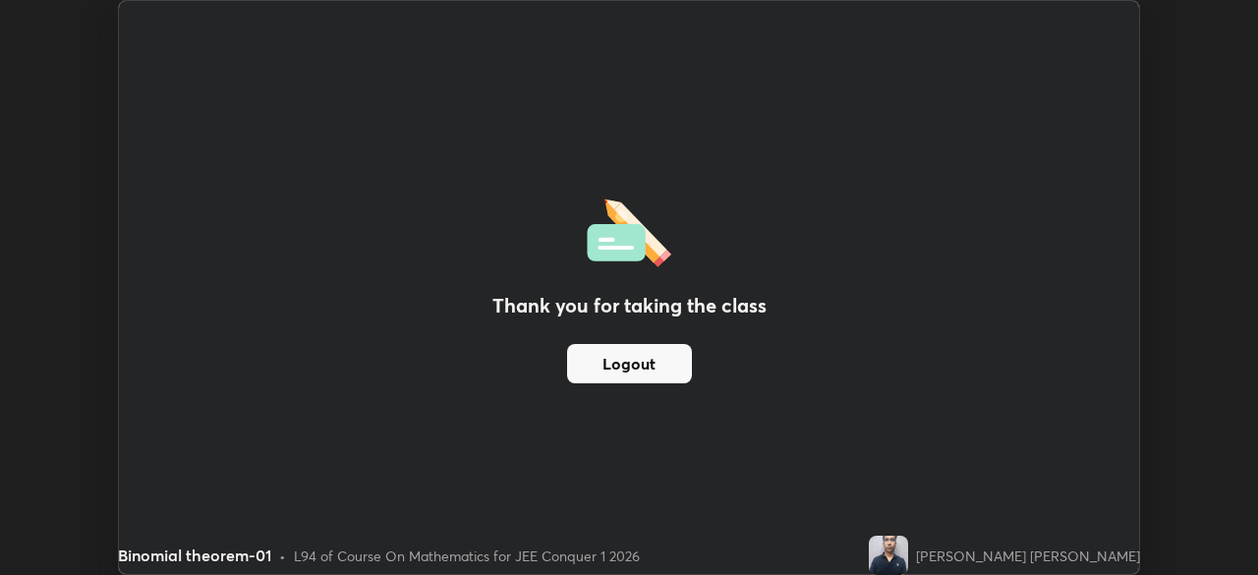
scroll to position [97725, 97042]
